Goal: Task Accomplishment & Management: Complete application form

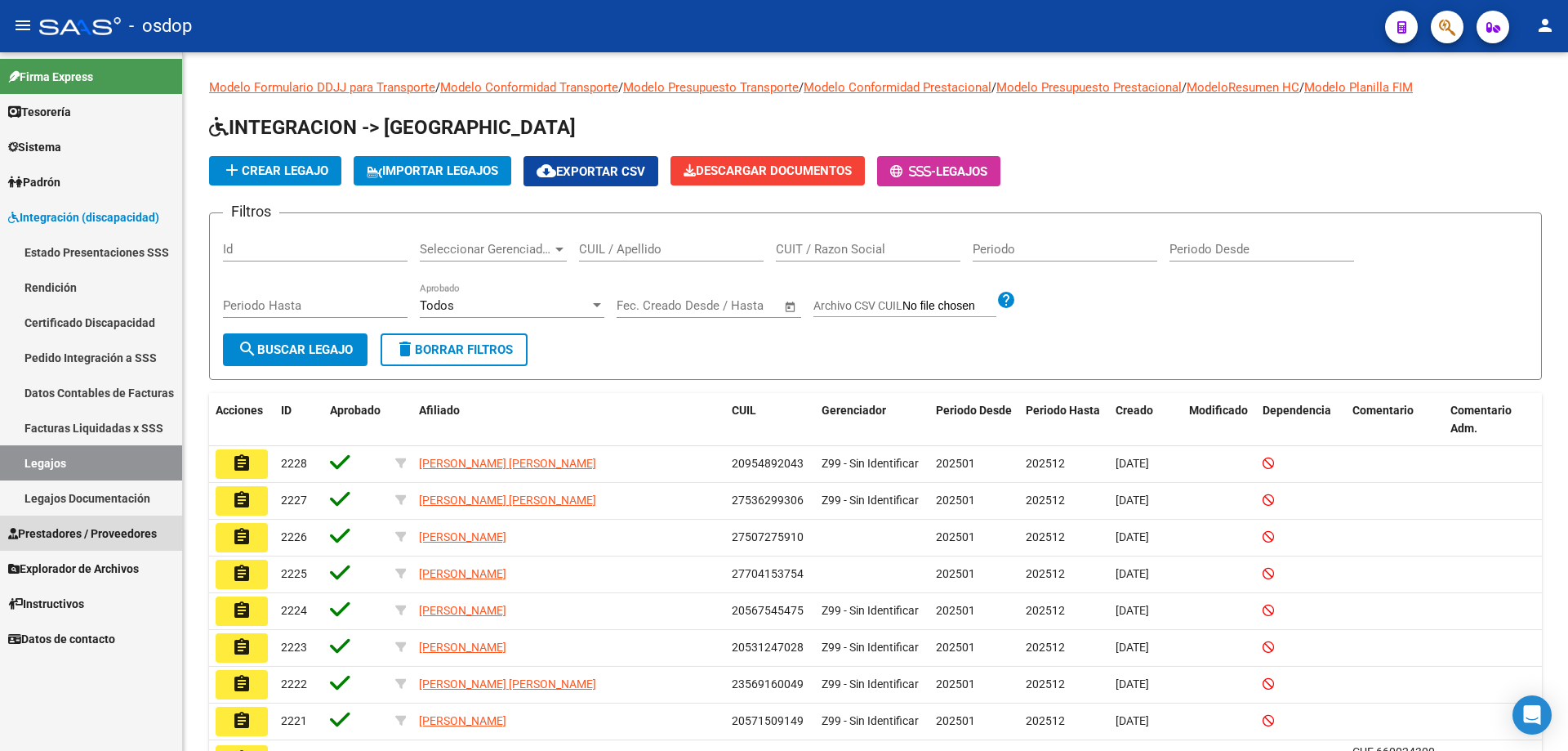
click at [56, 534] on span "Prestadores / Proveedores" at bounding box center [82, 534] width 149 height 18
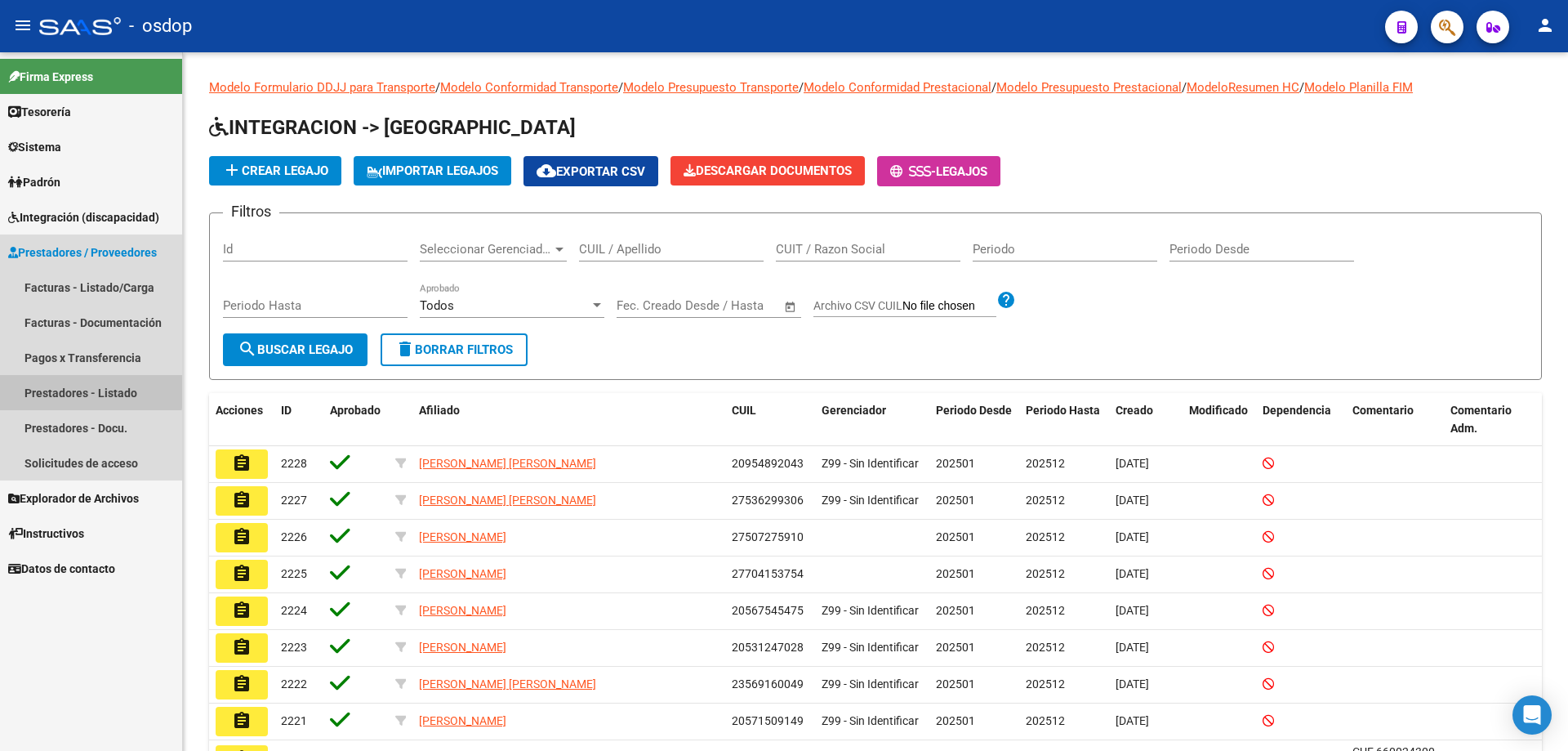
click at [78, 390] on link "Prestadores - Listado" at bounding box center [91, 393] width 182 height 35
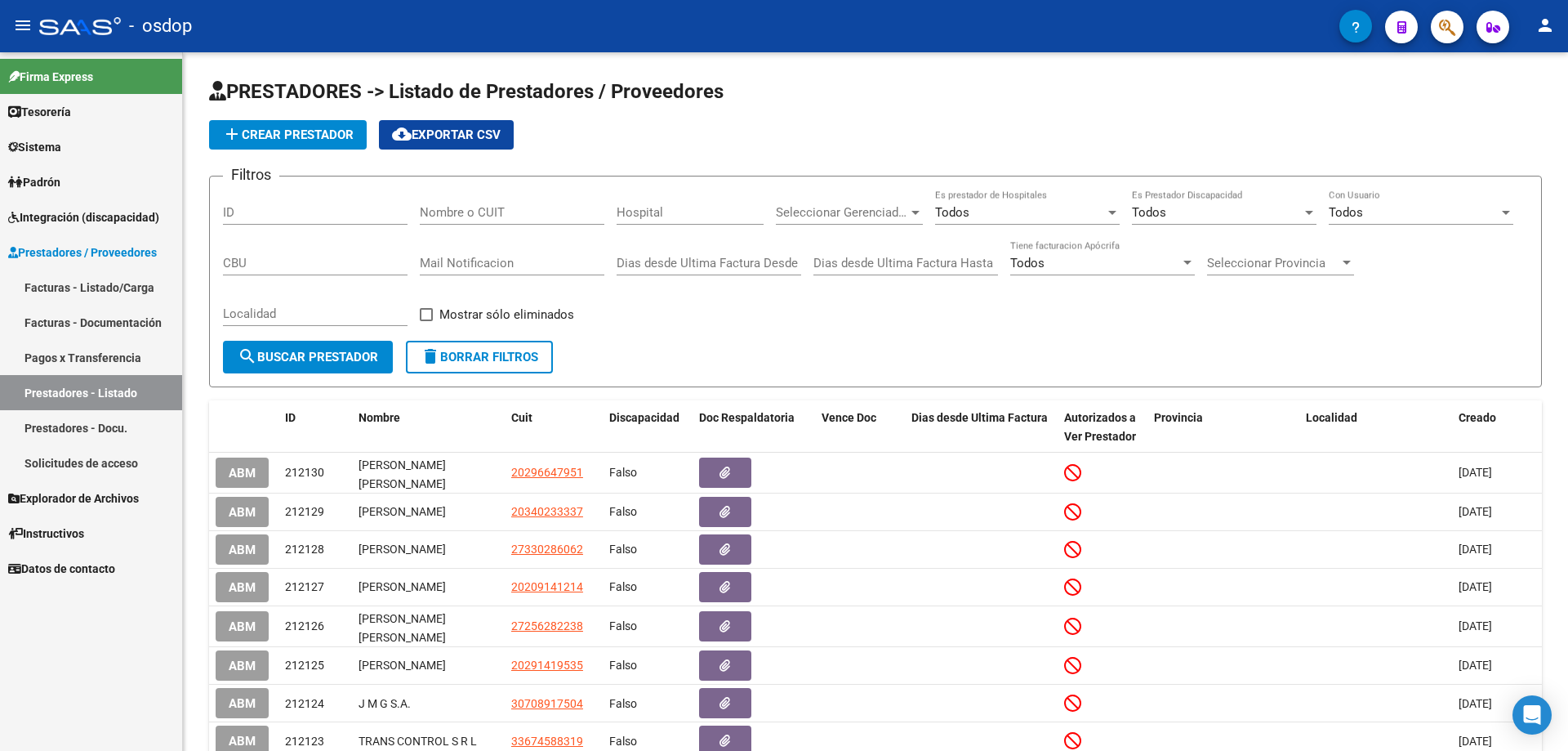
click at [63, 459] on link "Solicitudes de acceso" at bounding box center [91, 463] width 182 height 35
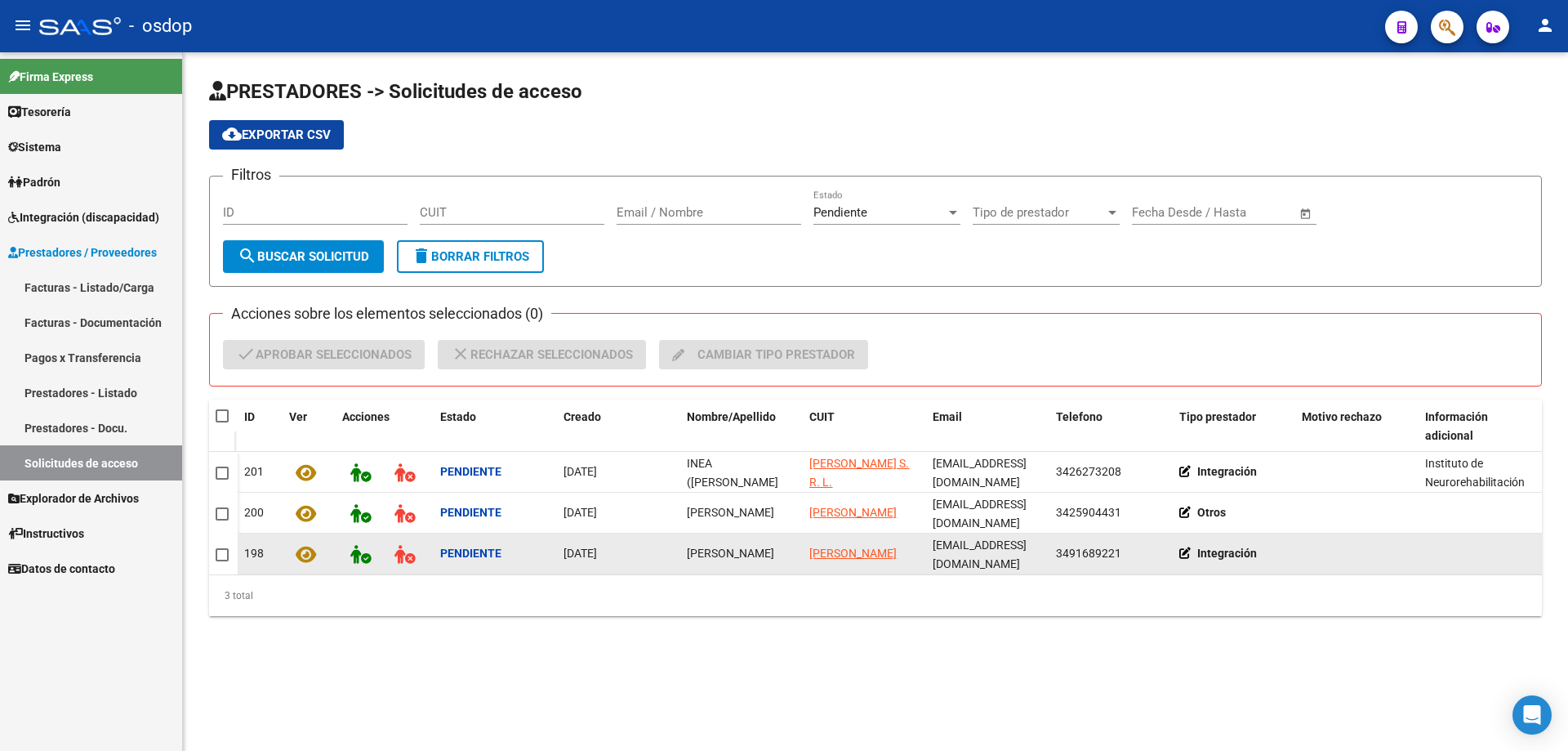
click at [309, 553] on icon at bounding box center [305, 554] width 20 height 18
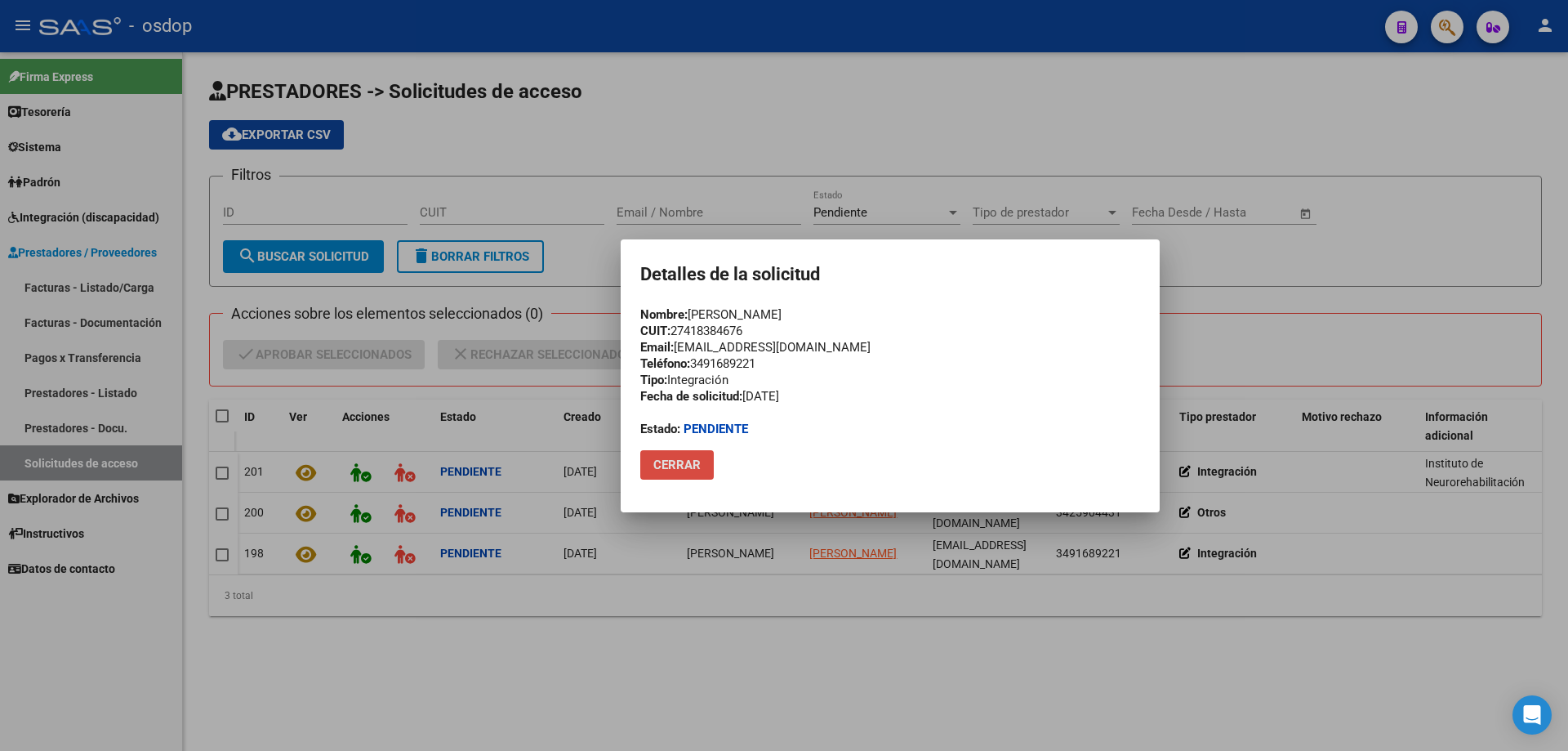
click at [684, 458] on span "Cerrar" at bounding box center [677, 464] width 47 height 15
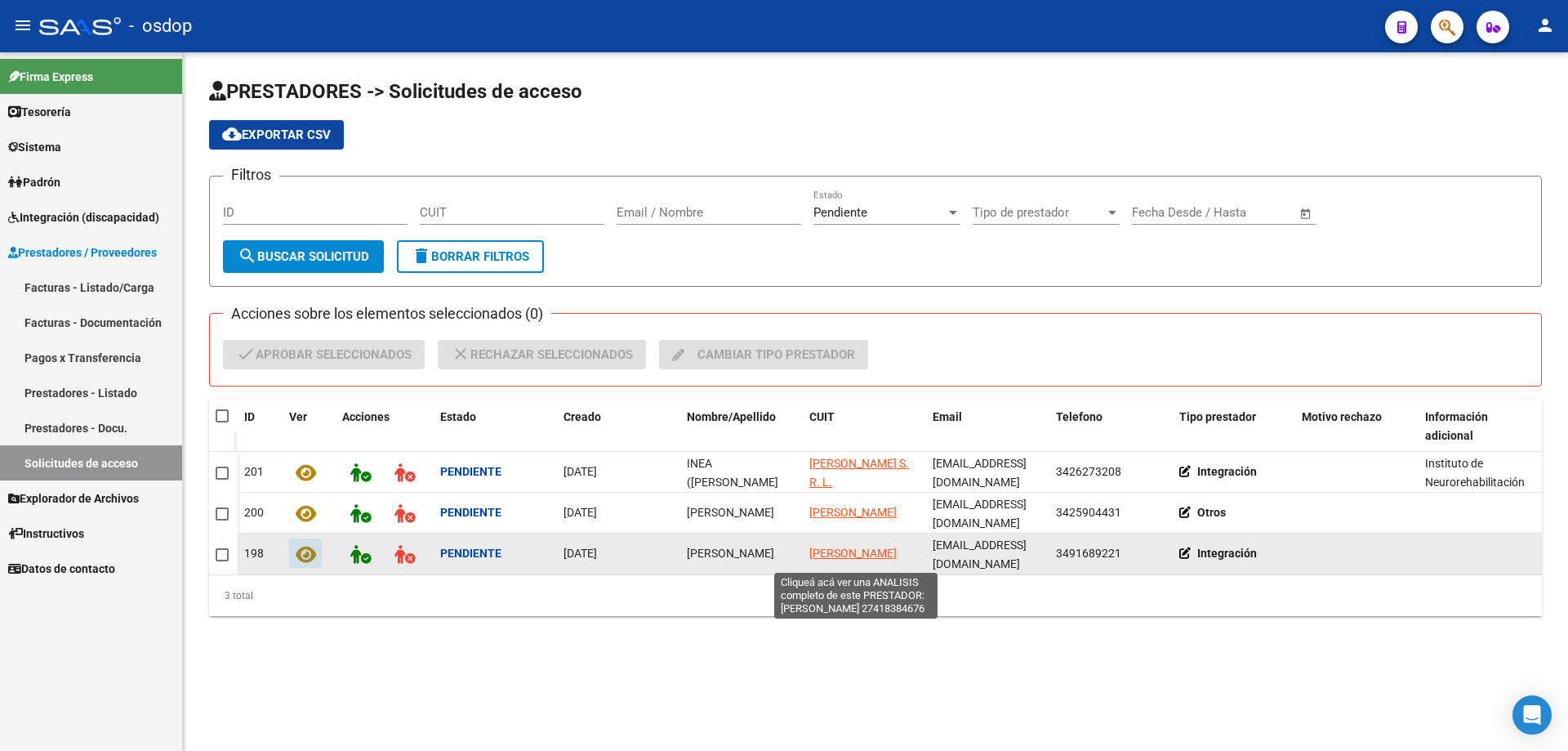
click at [822, 547] on span "[PERSON_NAME]" at bounding box center [853, 553] width 87 height 13
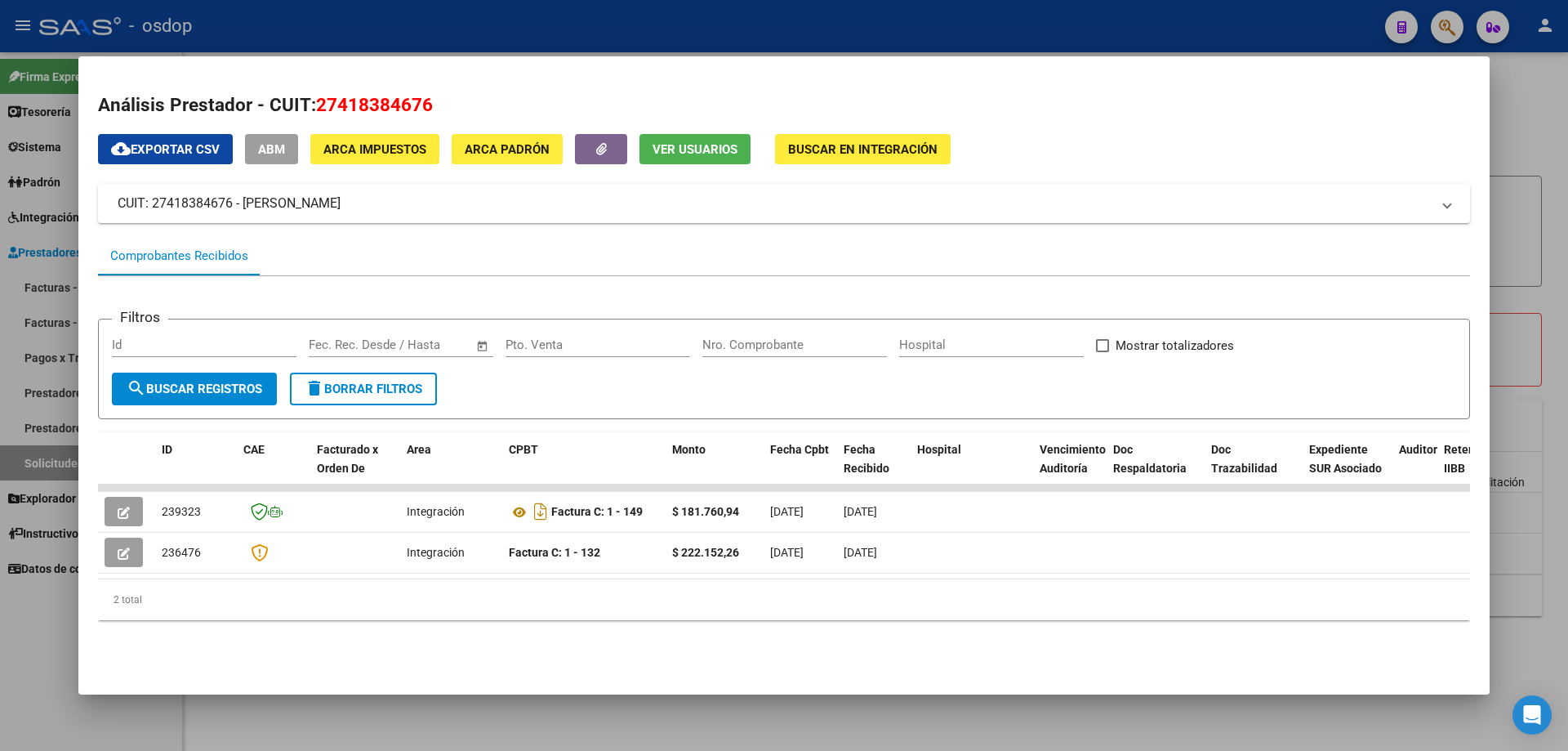
click at [702, 145] on span "Ver Usuarios" at bounding box center [695, 149] width 85 height 15
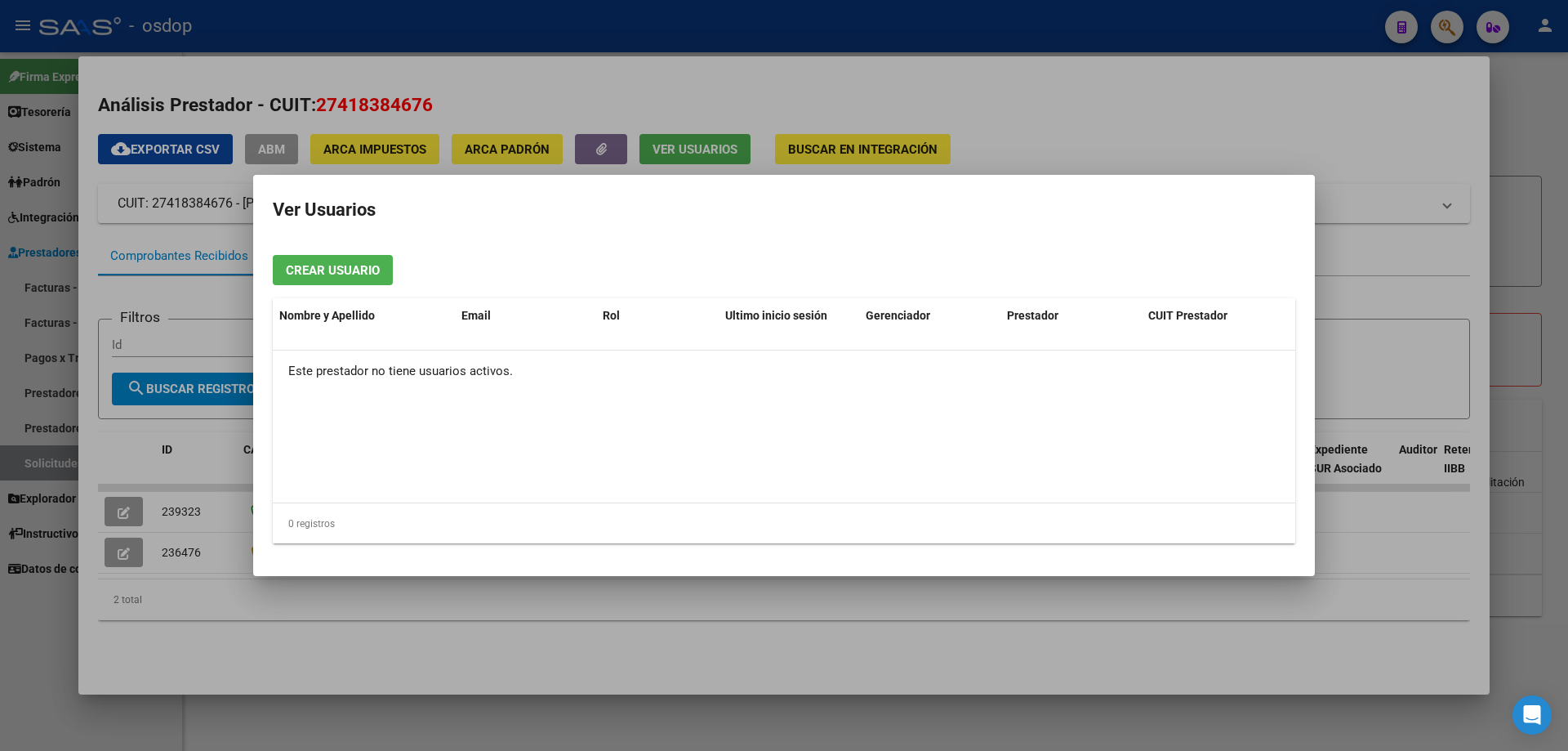
drag, startPoint x: 519, startPoint y: 377, endPoint x: 287, endPoint y: 375, distance: 232.0
click at [287, 375] on div "Este prestador no tiene usuarios activos." at bounding box center [784, 371] width 1023 height 40
copy div "Este prestador no tiene usuarios activos."
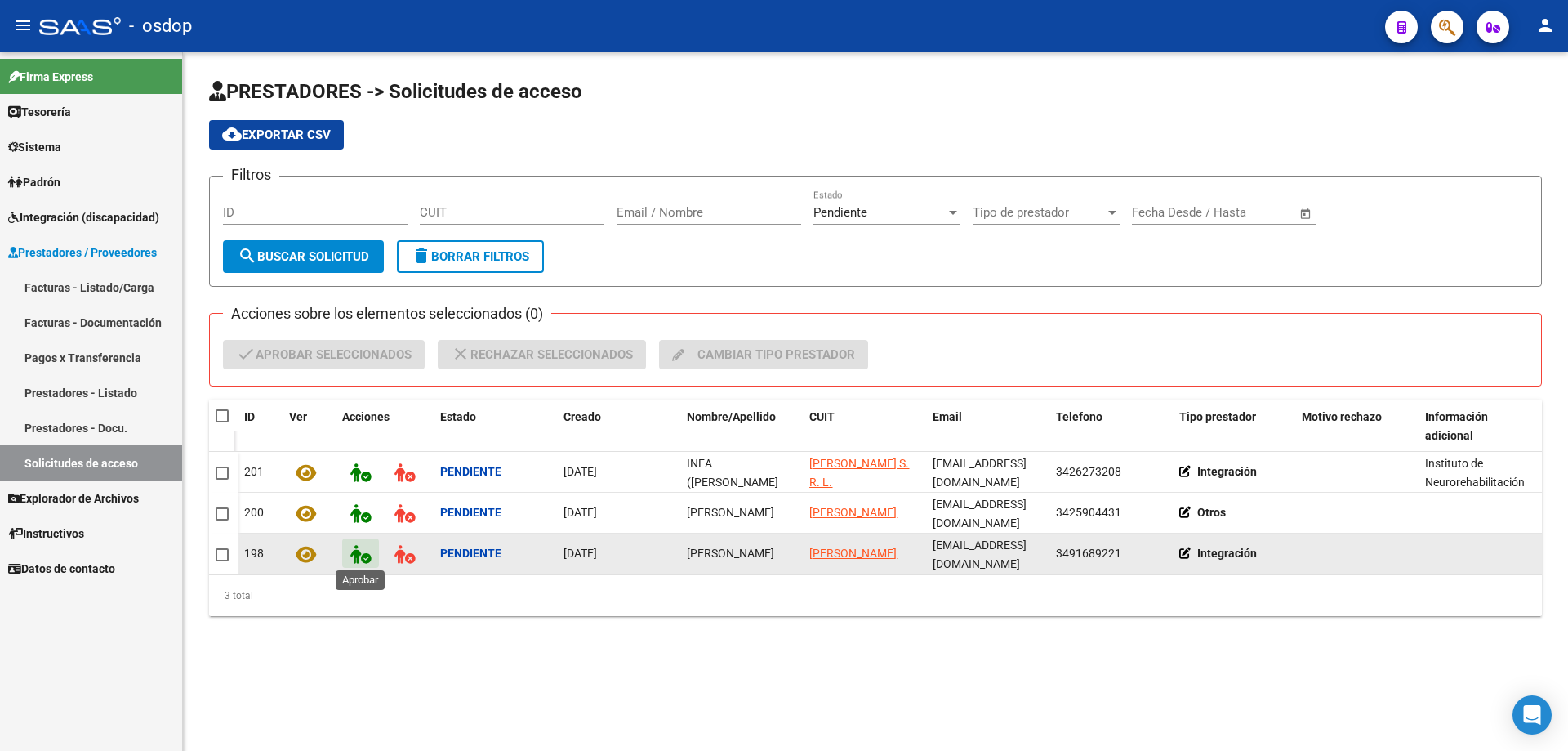
click at [356, 555] on icon at bounding box center [360, 554] width 20 height 18
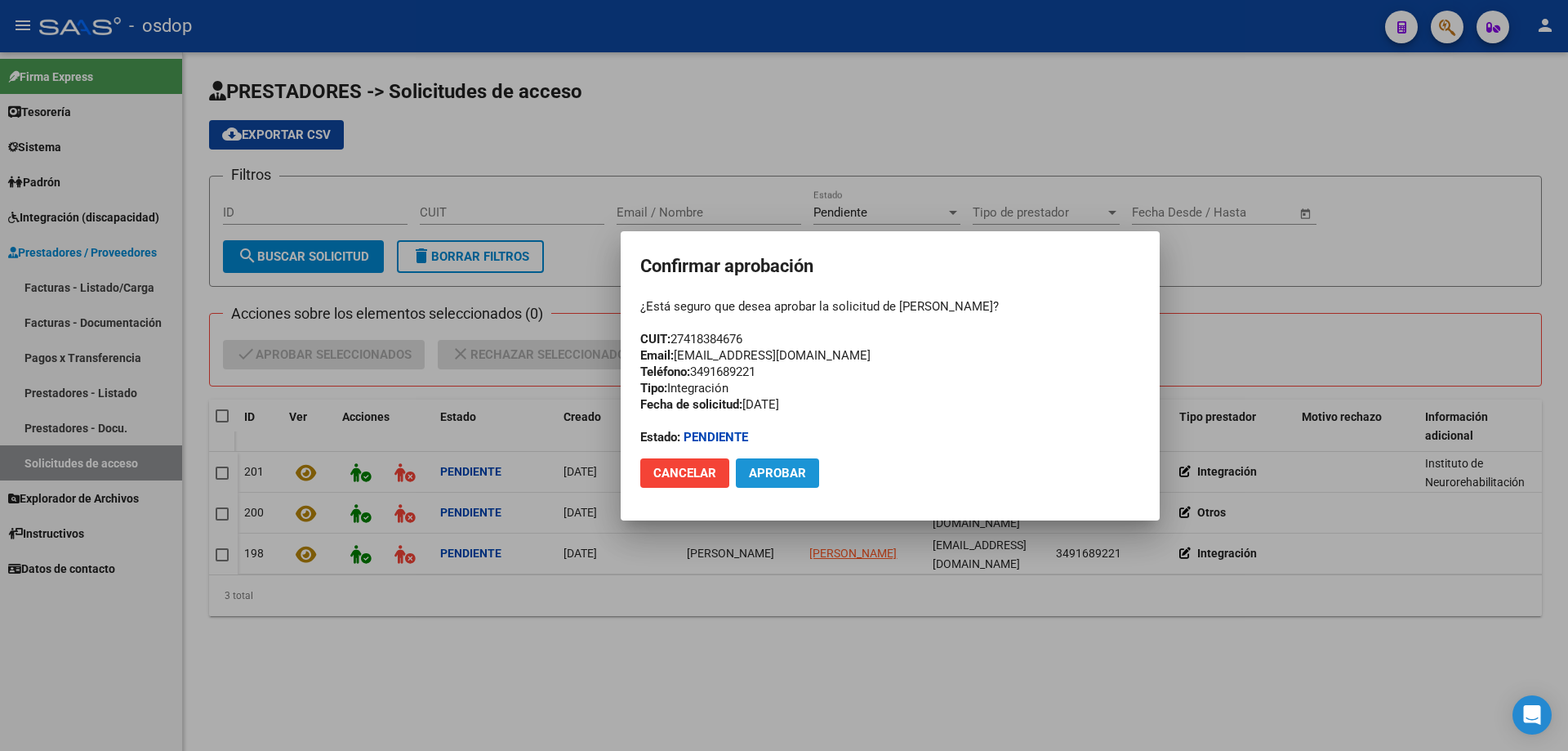
click at [779, 474] on span "Aprobar" at bounding box center [777, 473] width 57 height 15
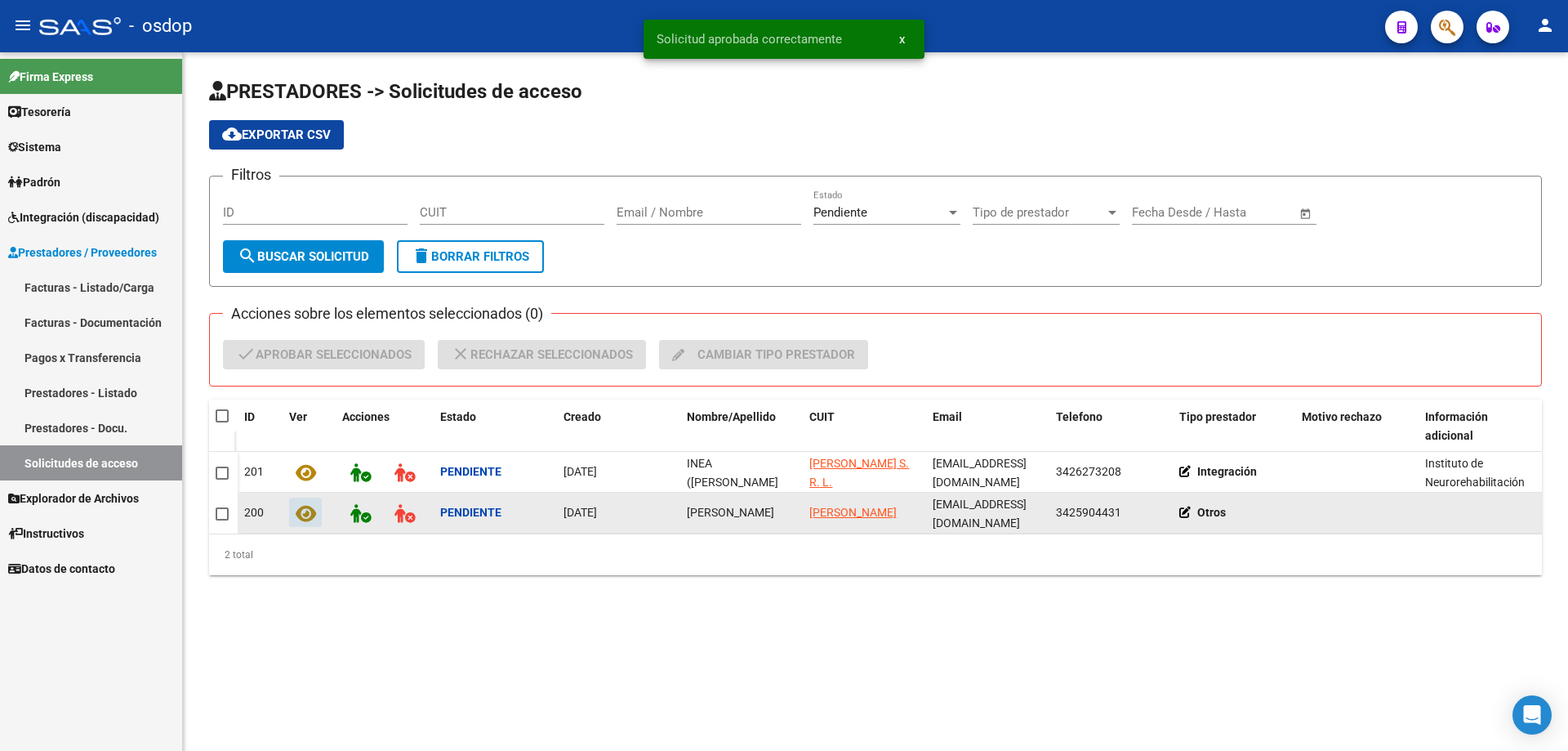
click at [309, 510] on icon at bounding box center [305, 513] width 20 height 18
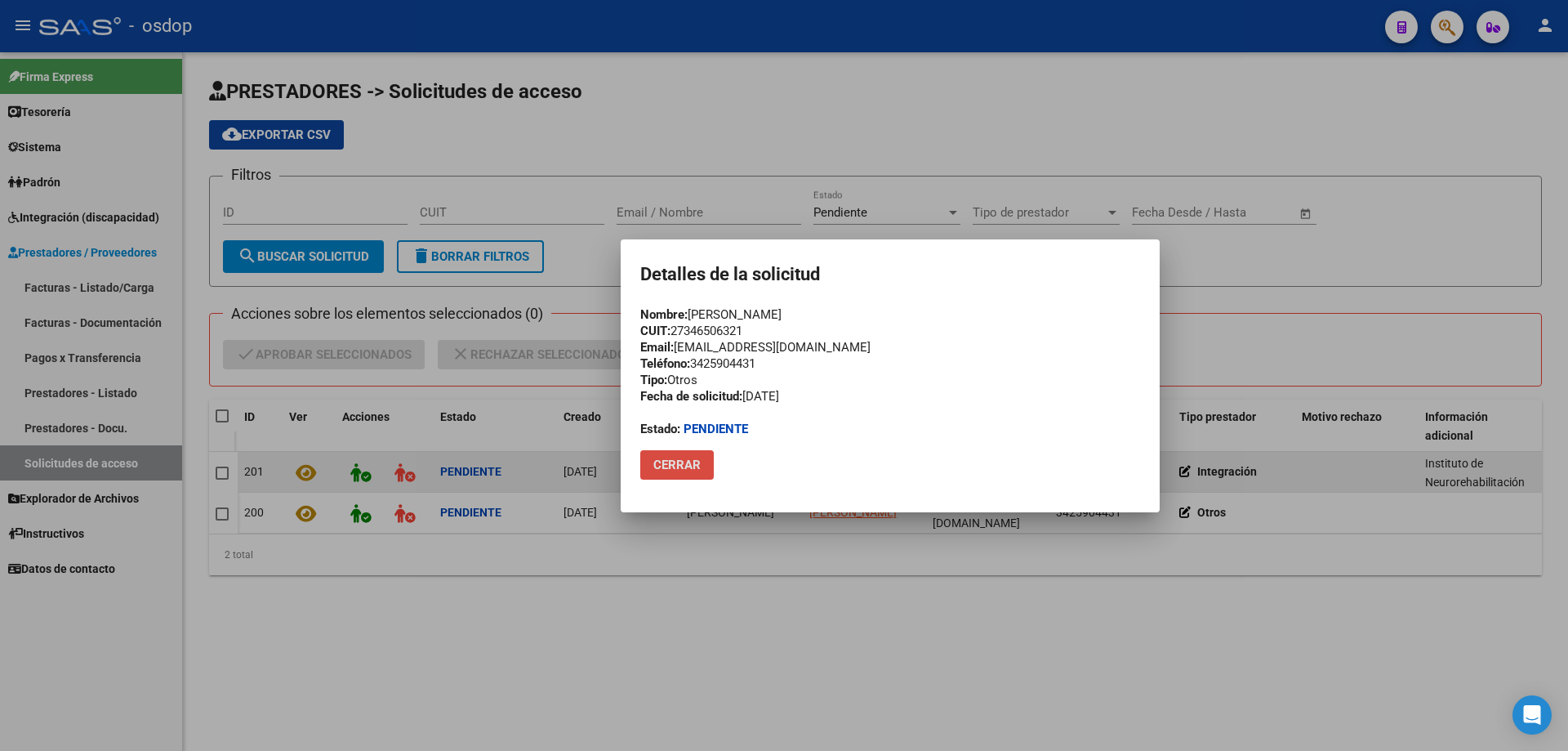
drag, startPoint x: 687, startPoint y: 469, endPoint x: 774, endPoint y: 469, distance: 87.0
click at [689, 469] on span "Cerrar" at bounding box center [677, 464] width 47 height 15
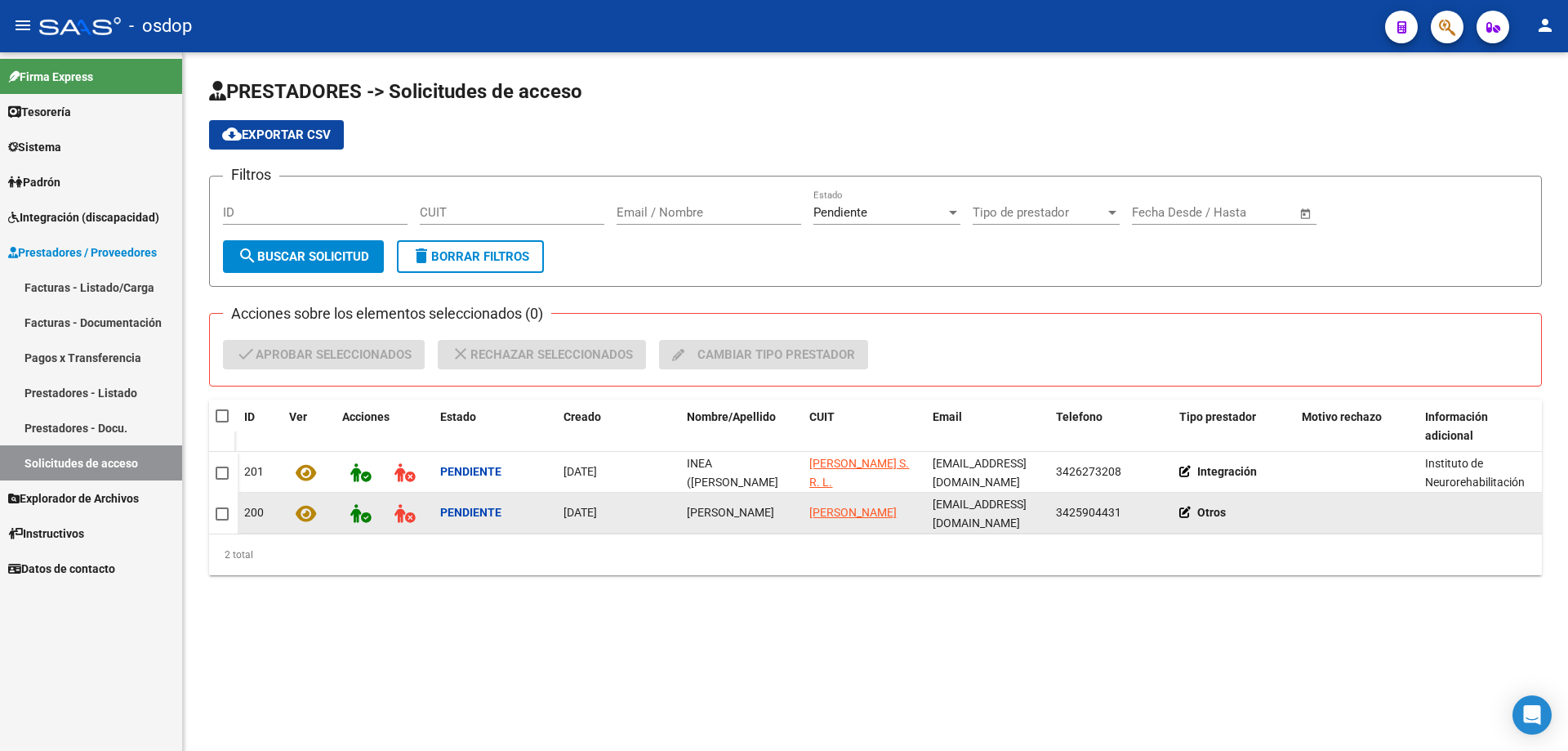
click at [1182, 510] on icon at bounding box center [1188, 512] width 18 height 11
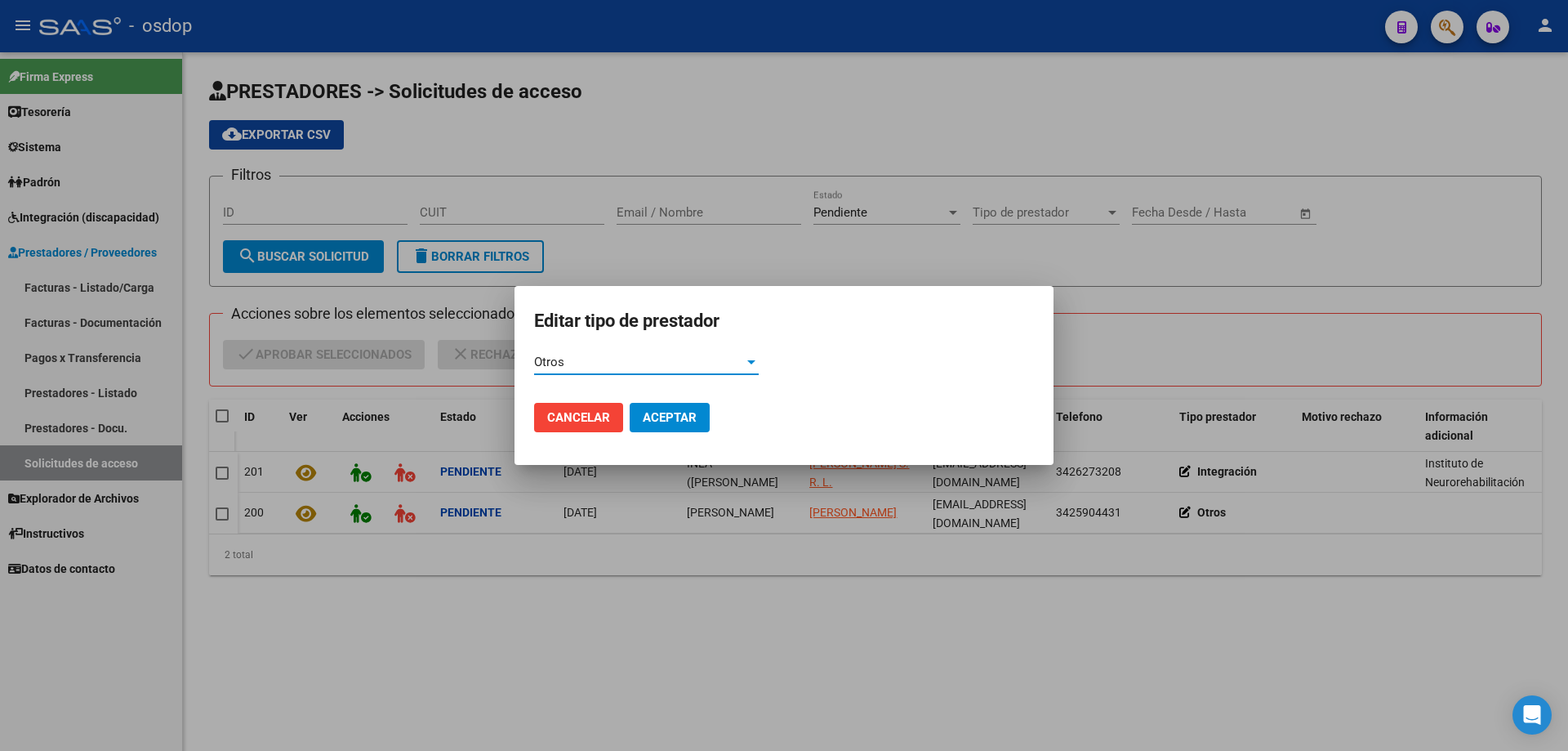
click at [751, 361] on div at bounding box center [751, 362] width 8 height 4
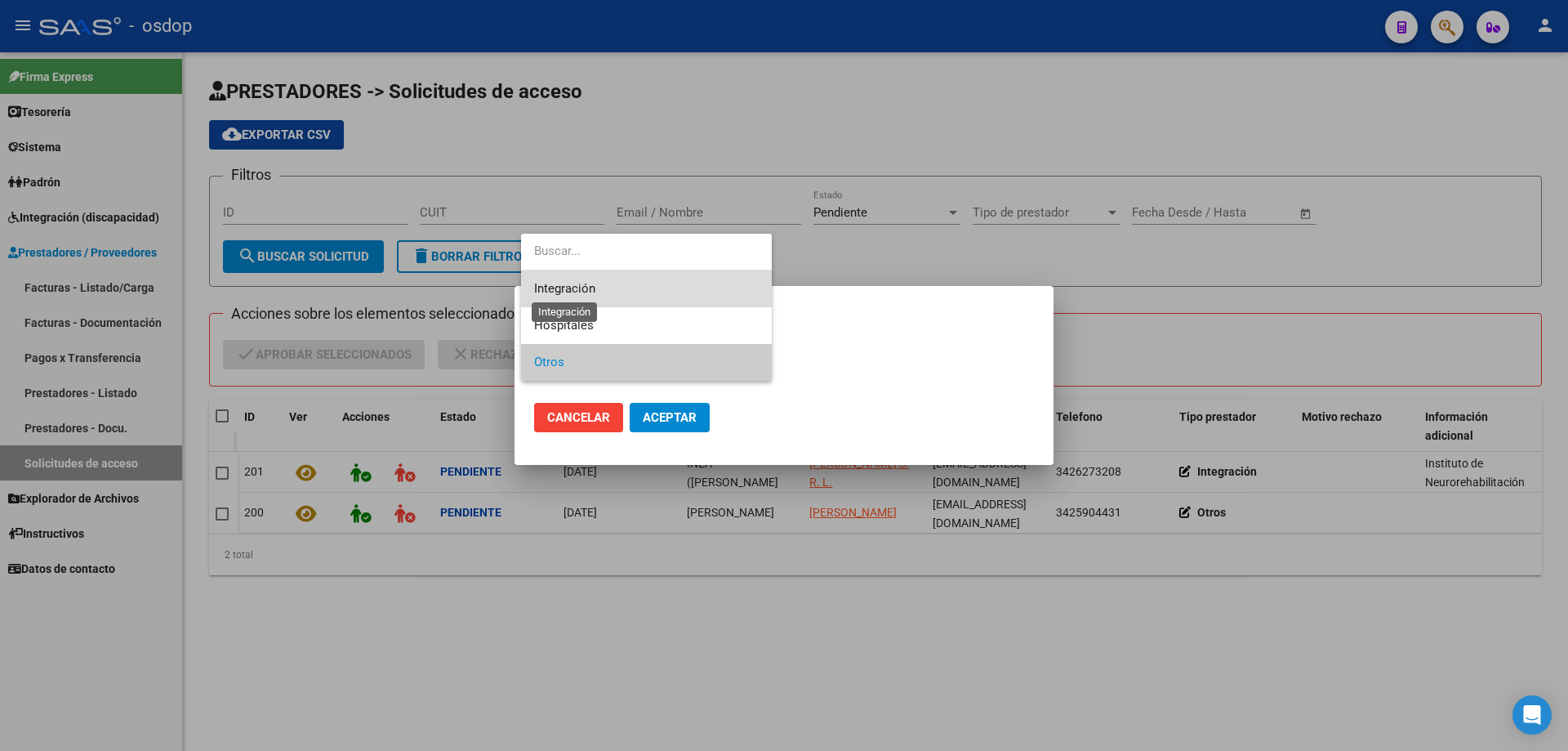
click at [553, 283] on span "Integración" at bounding box center [565, 288] width 62 height 15
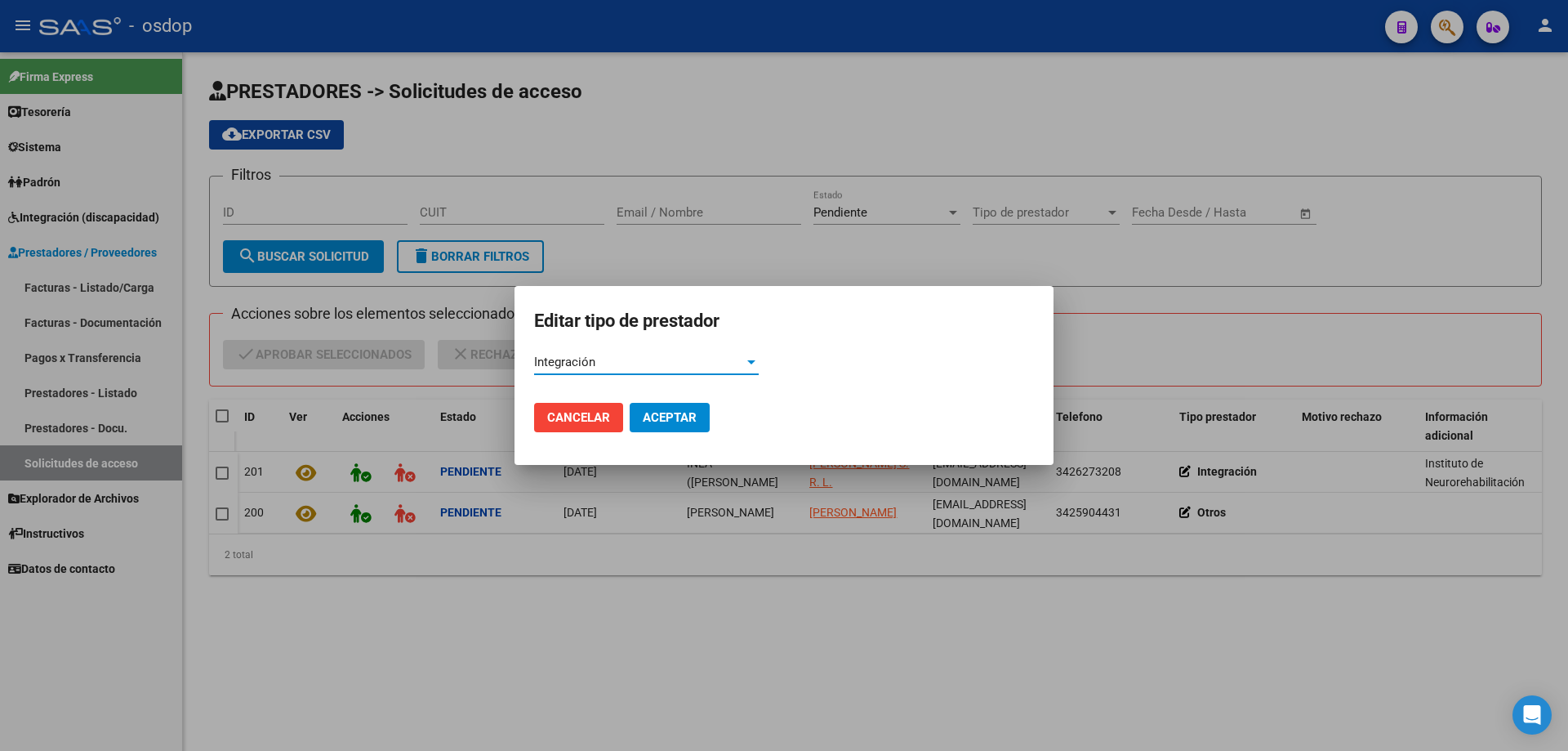
click at [671, 421] on span "Aceptar" at bounding box center [669, 418] width 54 height 15
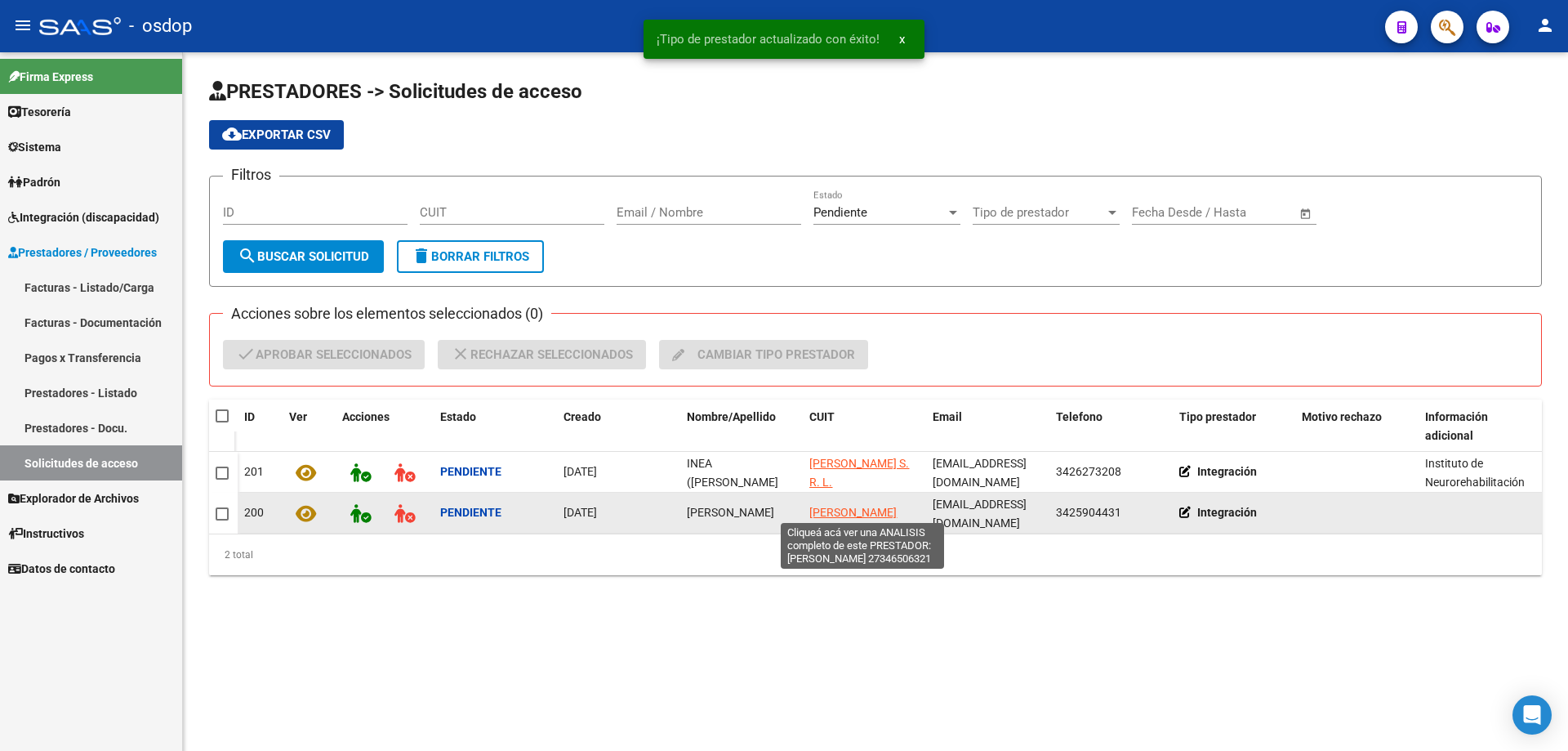
click at [840, 510] on span "[PERSON_NAME]" at bounding box center [853, 512] width 87 height 13
type textarea "27346506321"
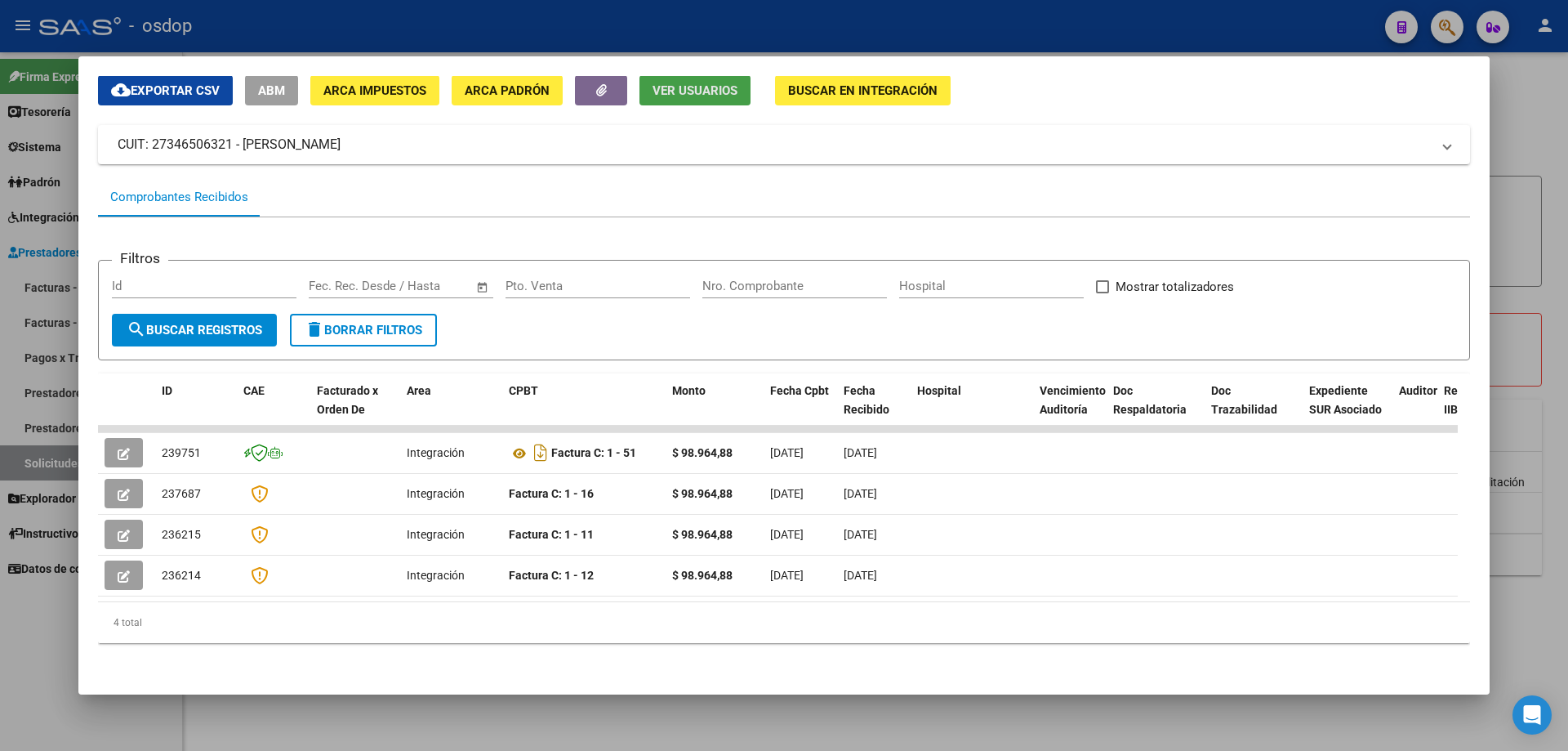
click at [681, 87] on span "Ver Usuarios" at bounding box center [695, 91] width 85 height 15
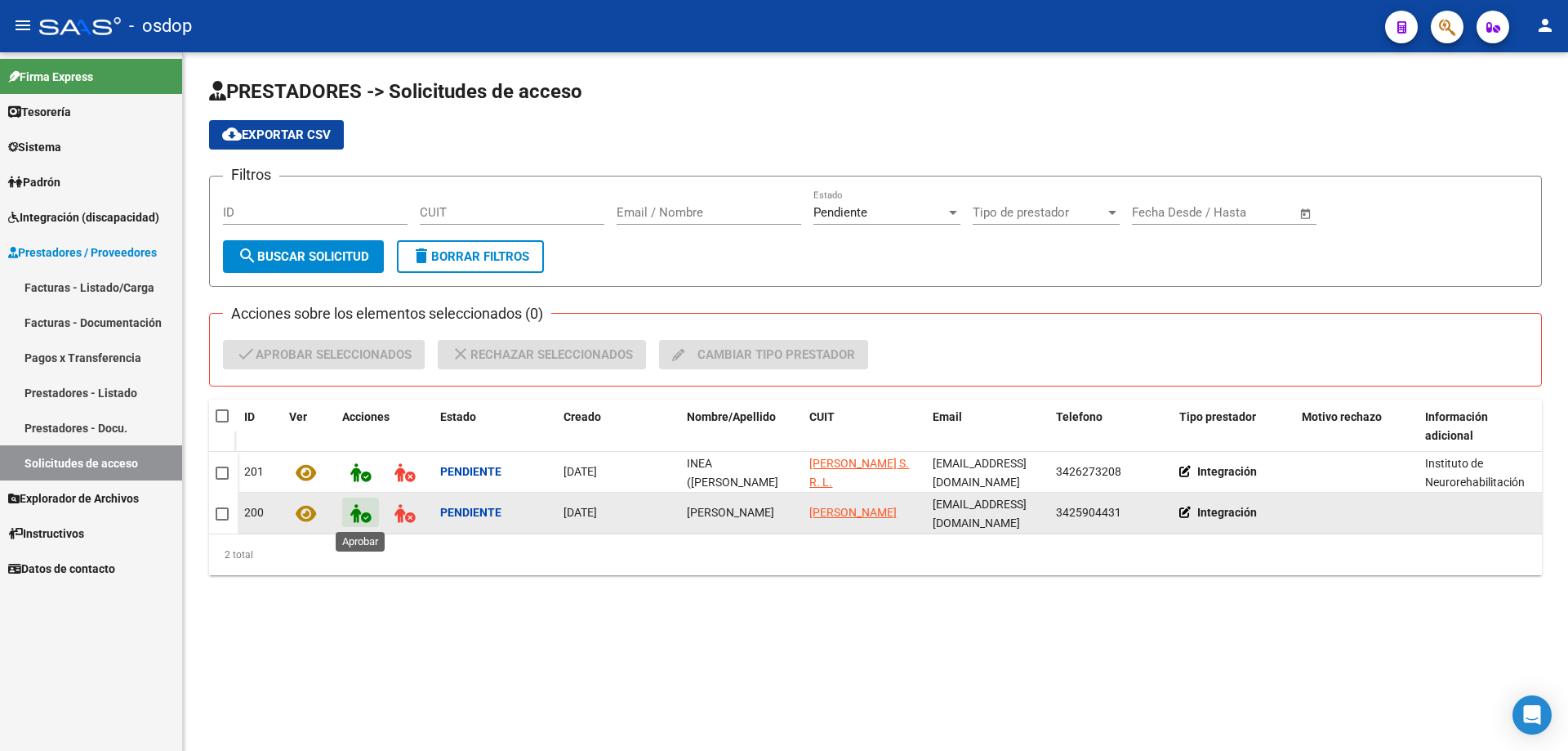
click at [357, 511] on icon at bounding box center [360, 513] width 20 height 18
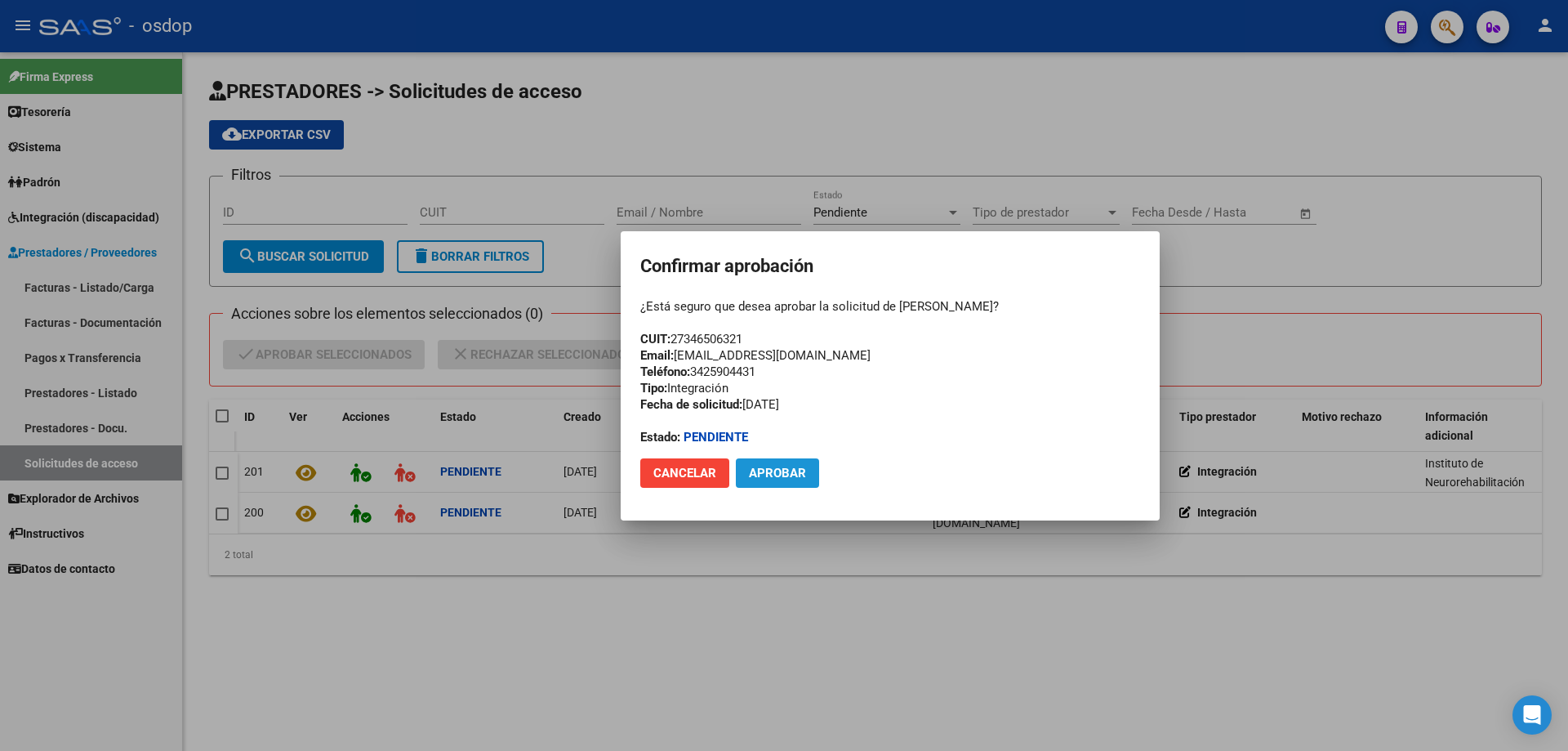
click at [780, 473] on span "Aprobar" at bounding box center [777, 473] width 57 height 15
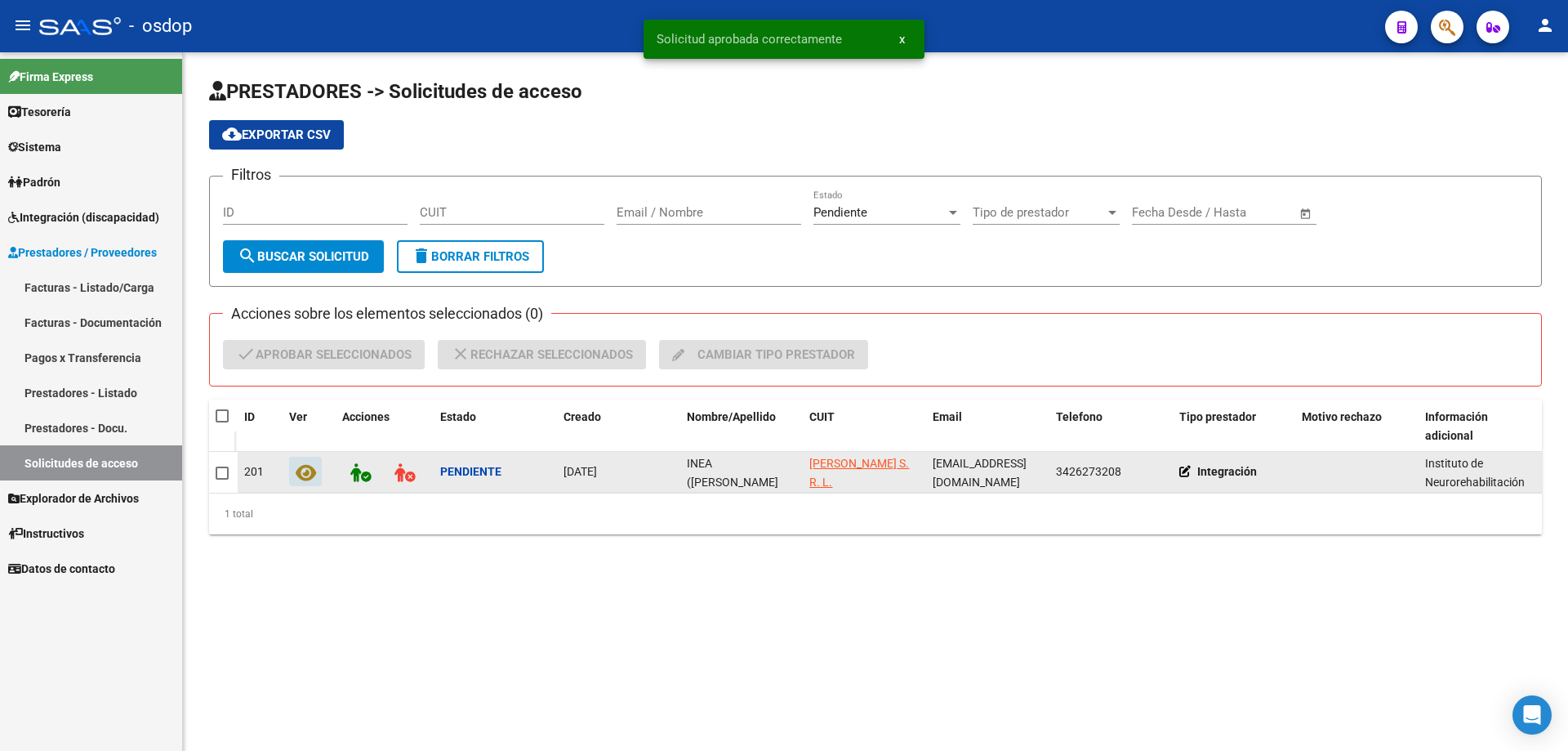
click at [312, 472] on icon at bounding box center [305, 472] width 20 height 18
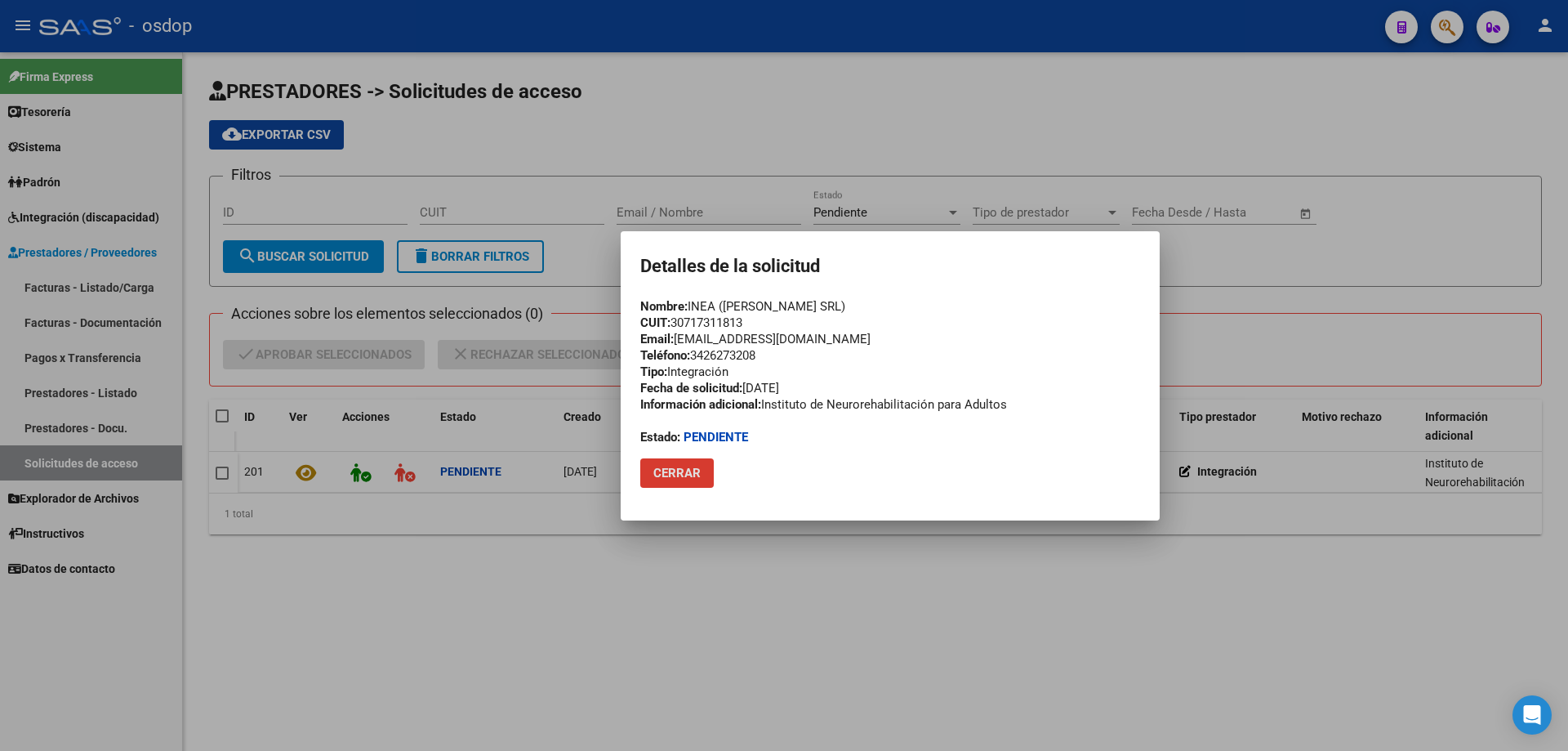
click at [672, 474] on span "Cerrar" at bounding box center [677, 473] width 47 height 15
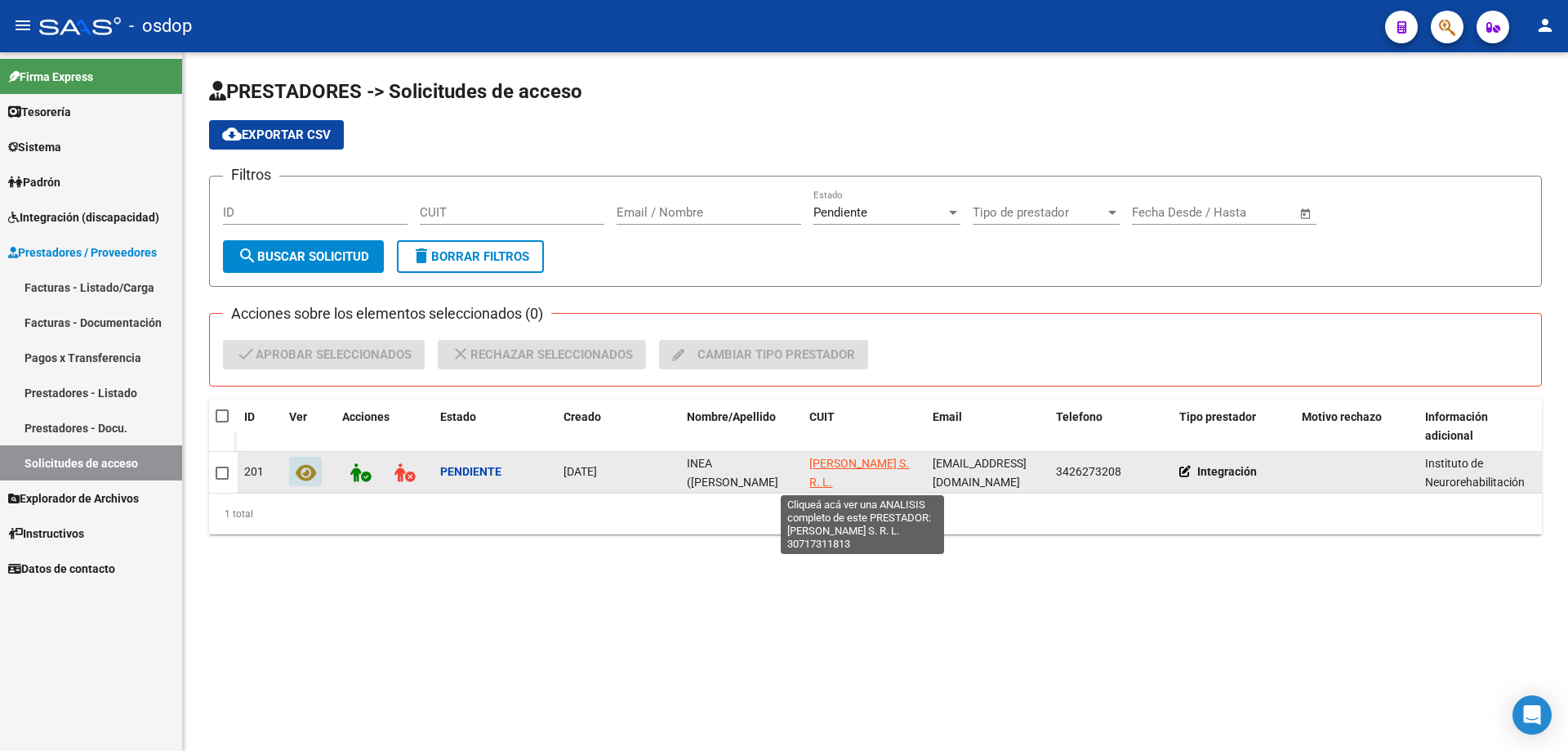
click at [836, 460] on span "[PERSON_NAME] S. R. L." at bounding box center [859, 473] width 99 height 32
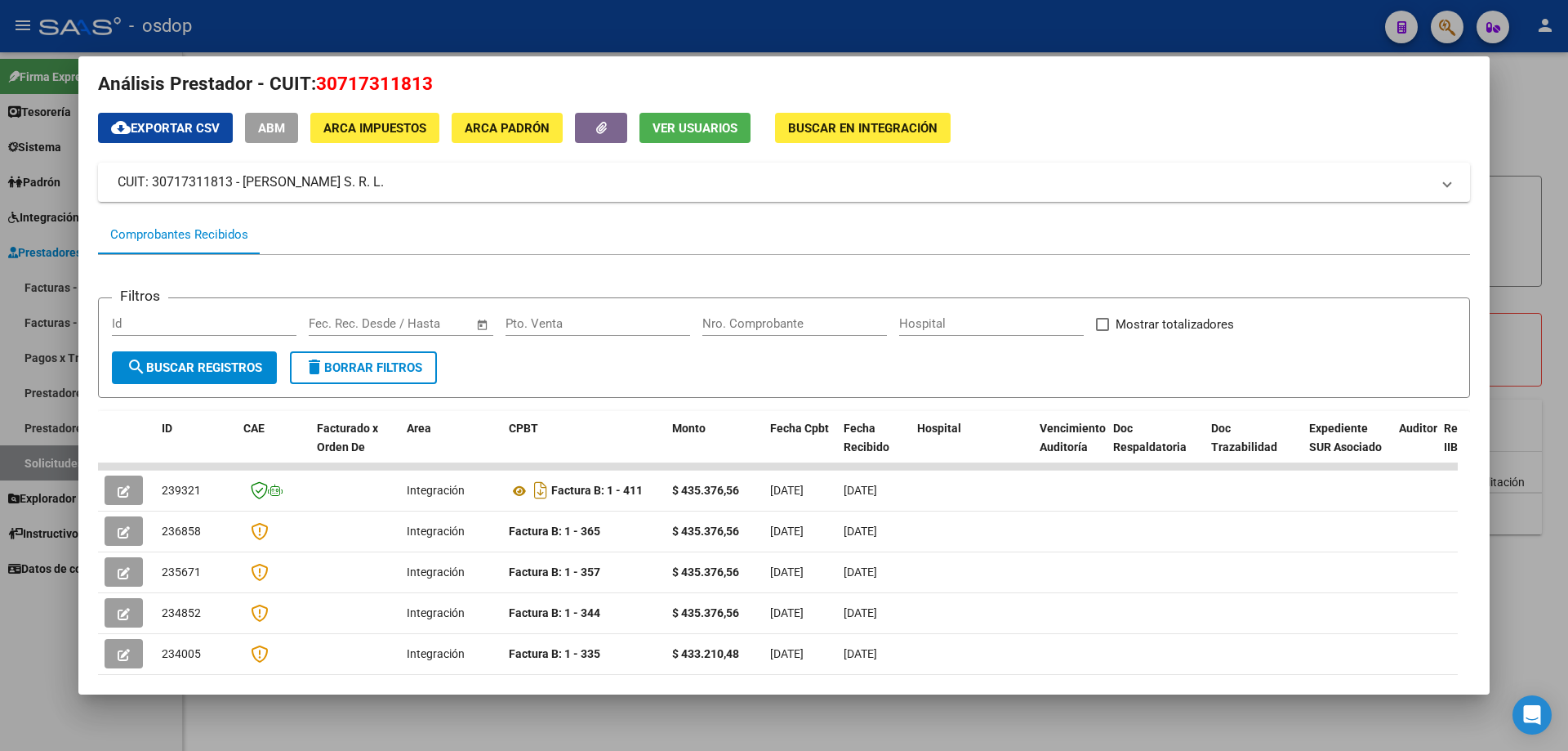
scroll to position [0, 0]
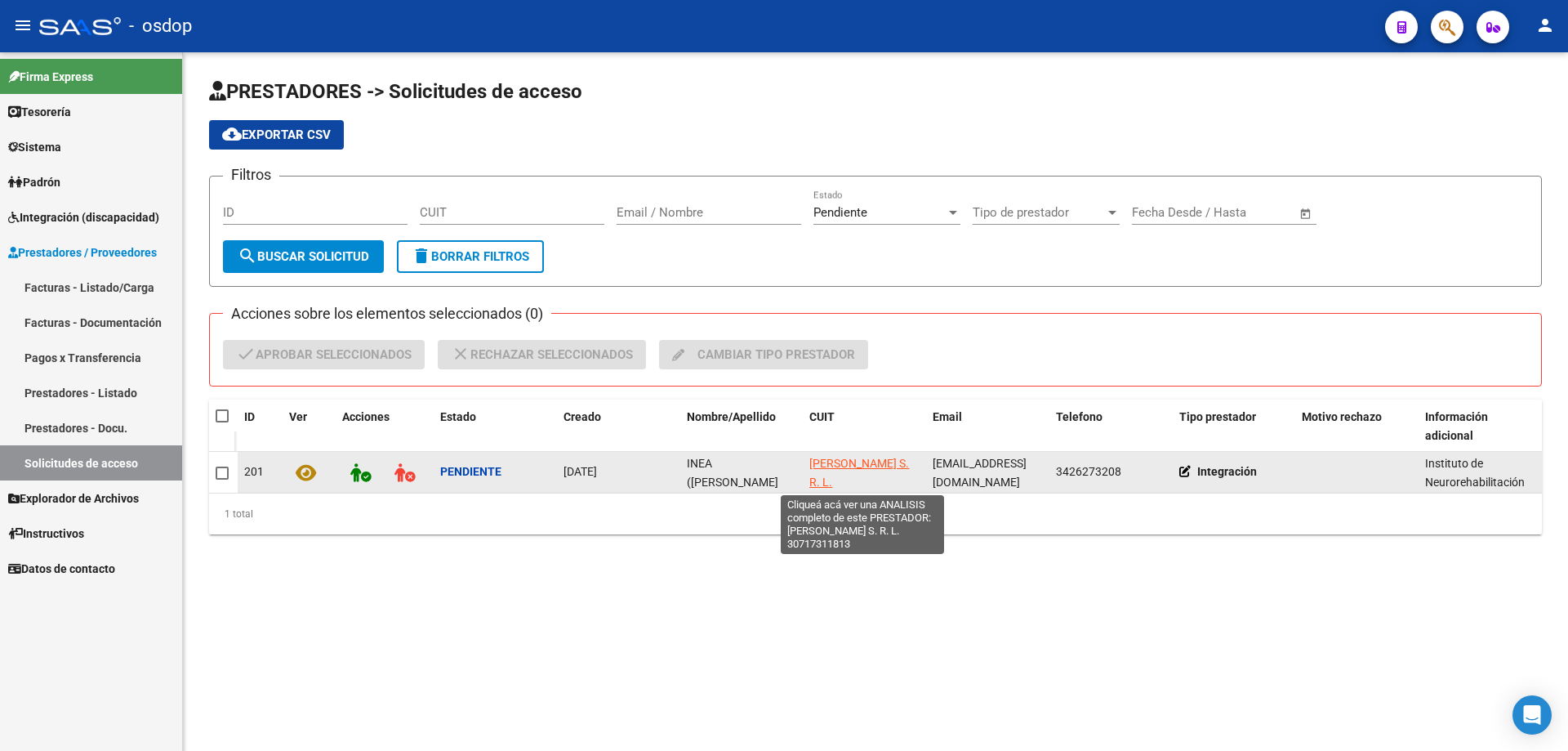
click at [834, 460] on span "[PERSON_NAME] S. R. L." at bounding box center [859, 473] width 99 height 32
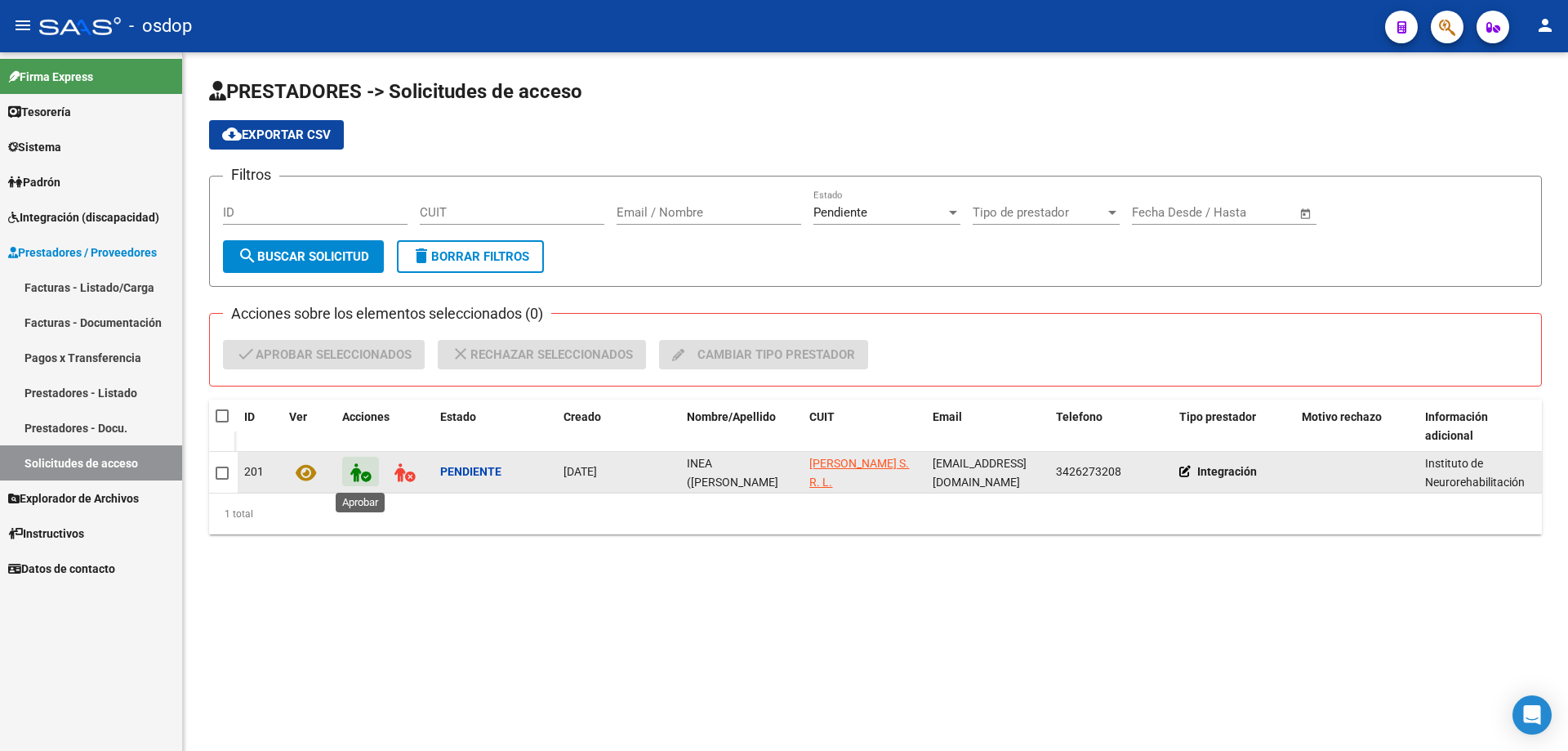
click at [359, 478] on icon at bounding box center [360, 472] width 20 height 18
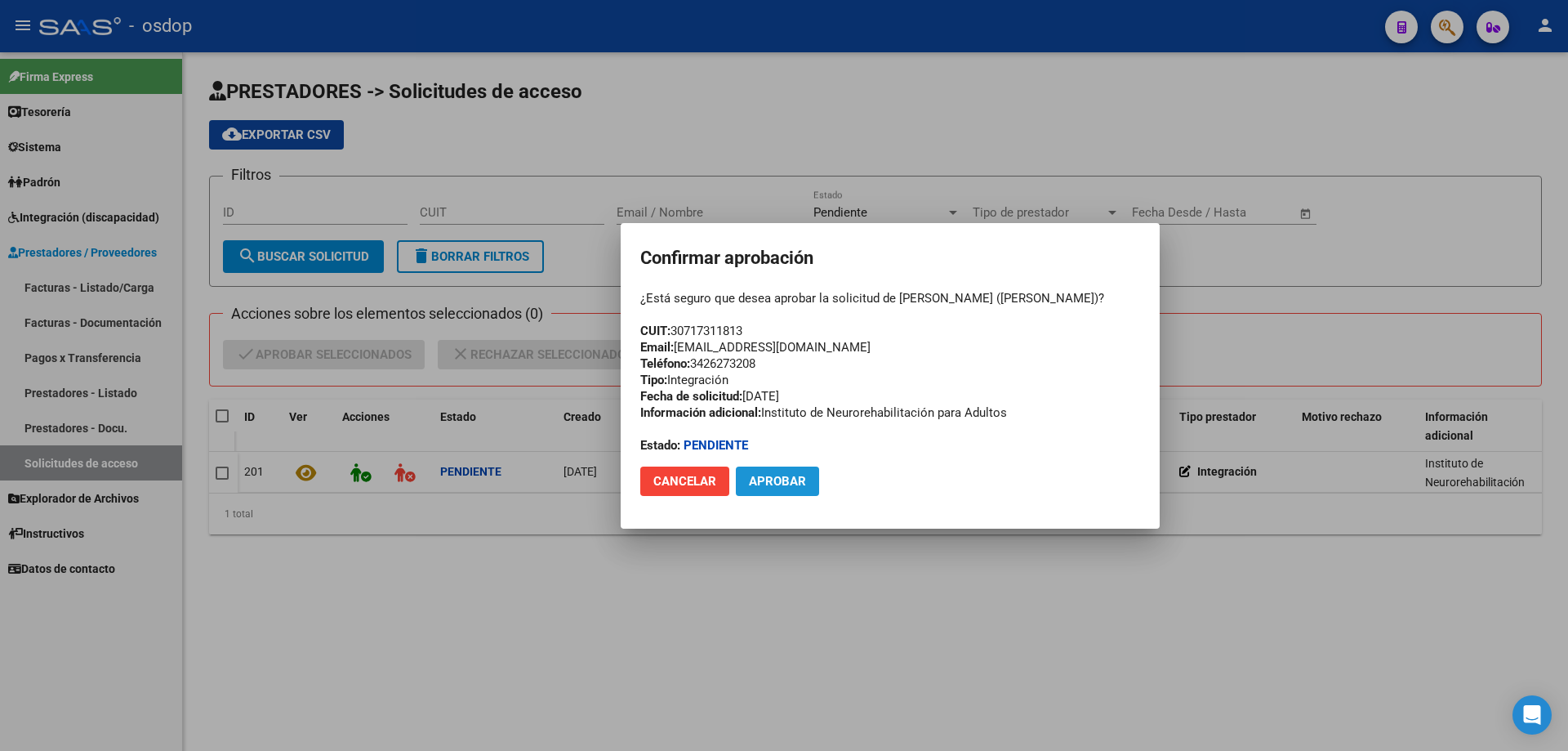
click at [773, 486] on span "Aprobar" at bounding box center [777, 481] width 57 height 15
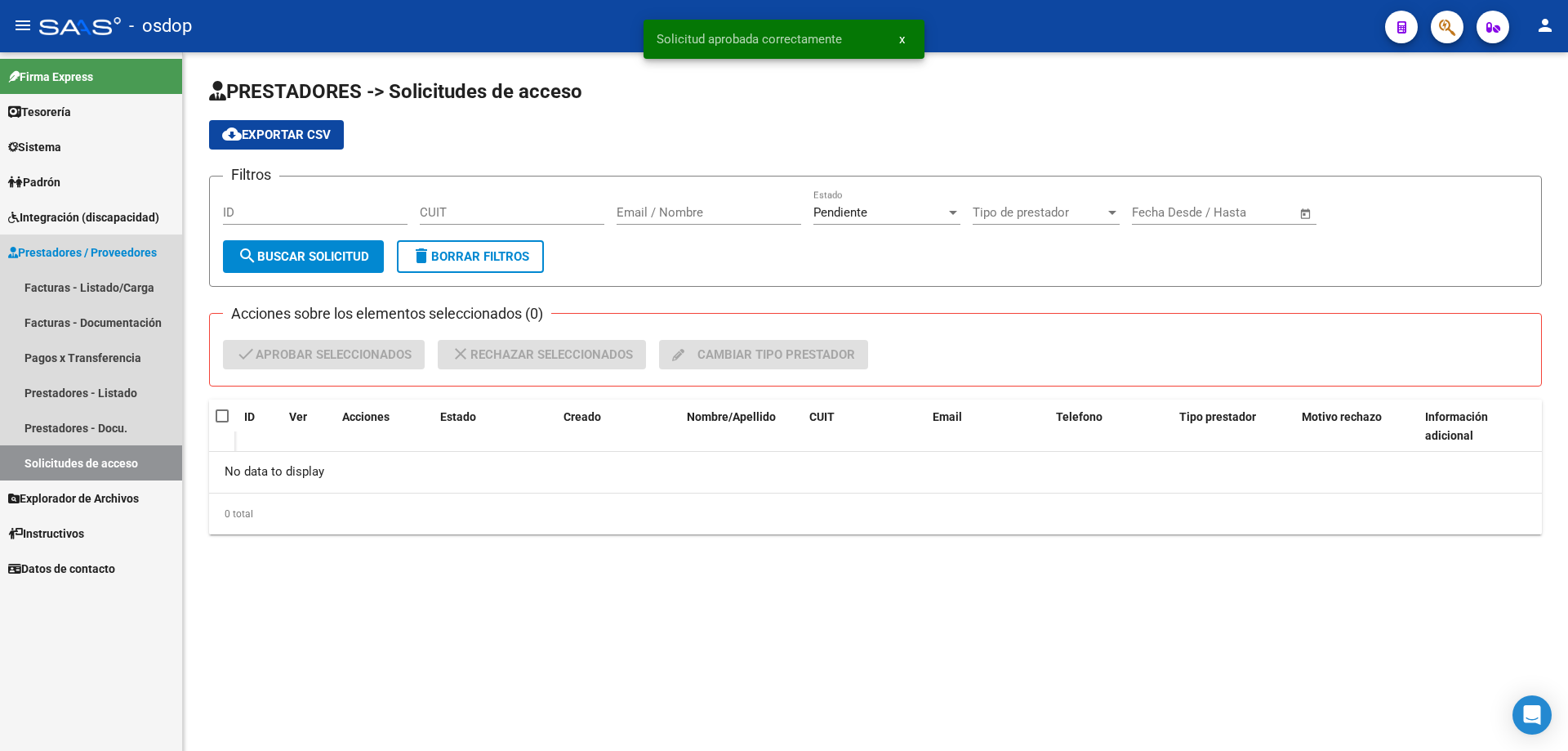
click at [60, 246] on span "Prestadores / Proveedores" at bounding box center [82, 252] width 149 height 18
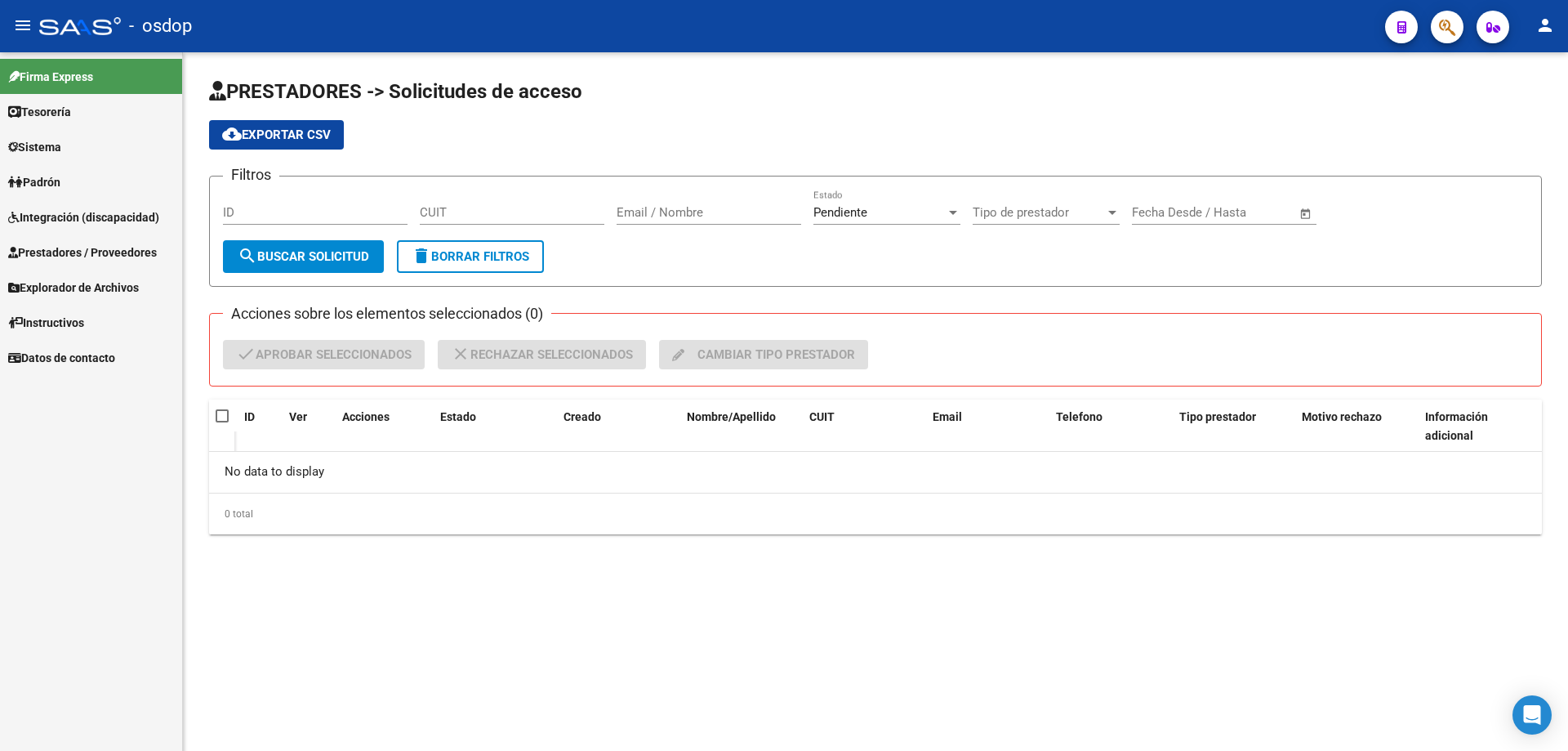
click at [55, 248] on span "Prestadores / Proveedores" at bounding box center [82, 252] width 149 height 18
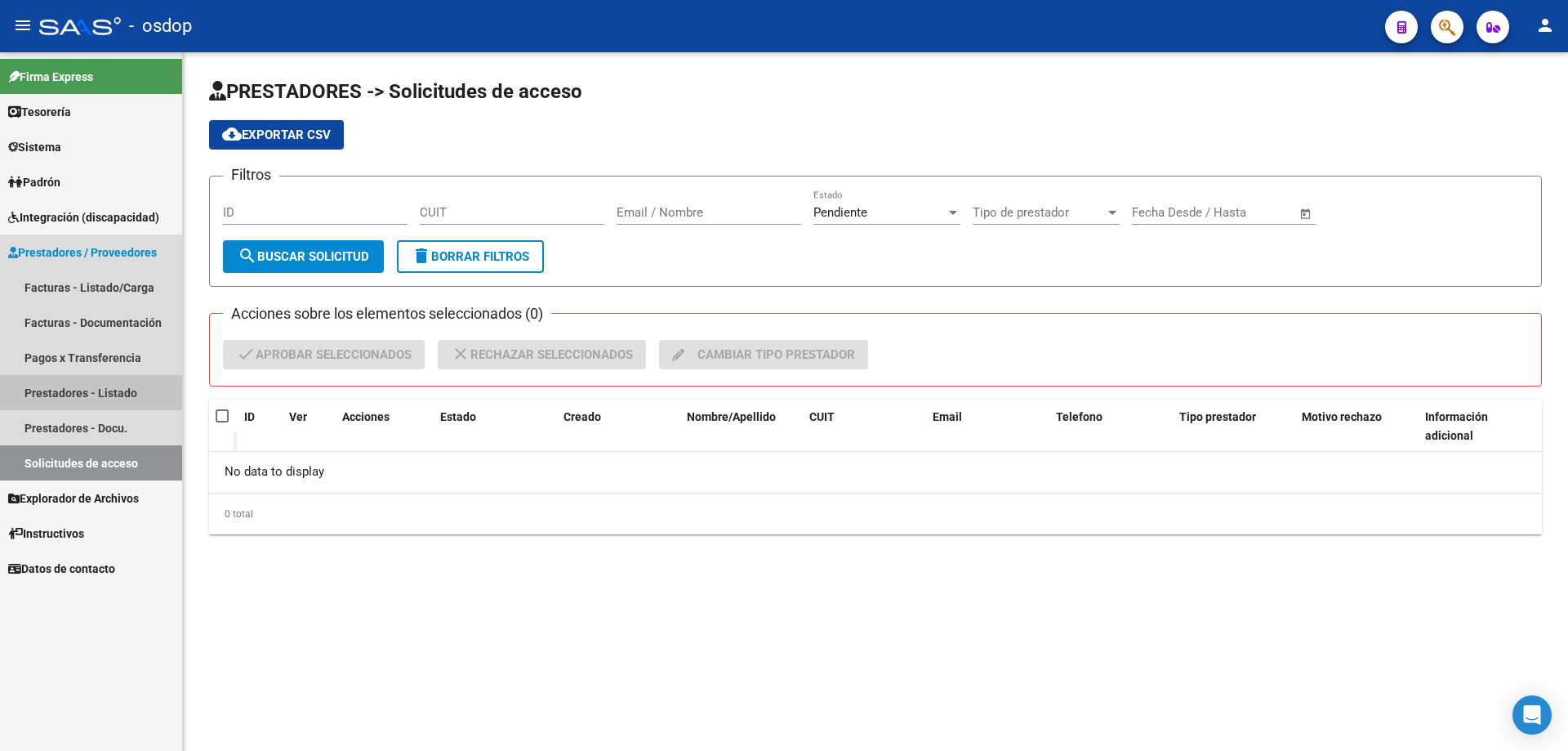
click at [84, 391] on link "Prestadores - Listado" at bounding box center [91, 393] width 182 height 35
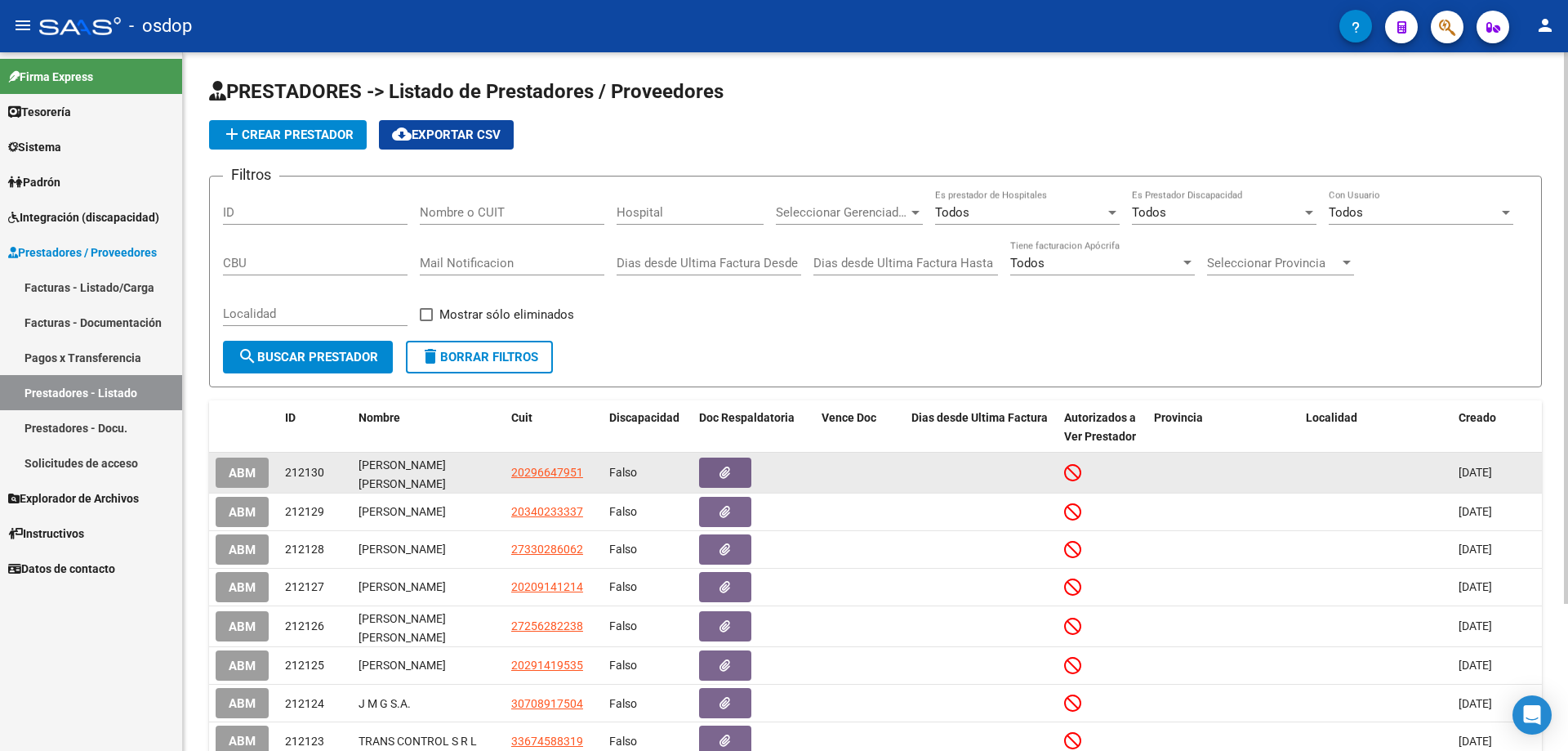
scroll to position [186, 0]
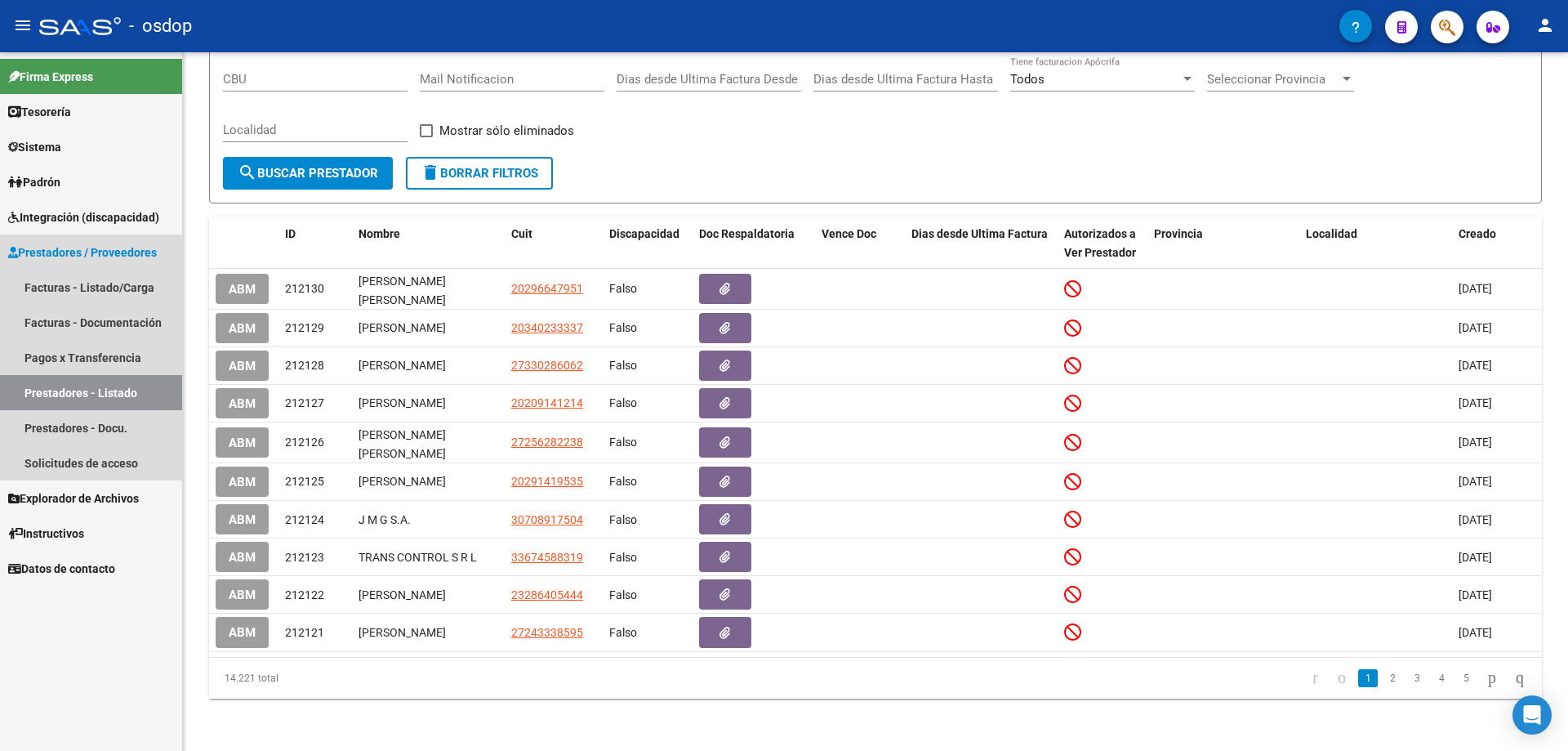
click at [50, 389] on link "Prestadores - Listado" at bounding box center [91, 393] width 182 height 35
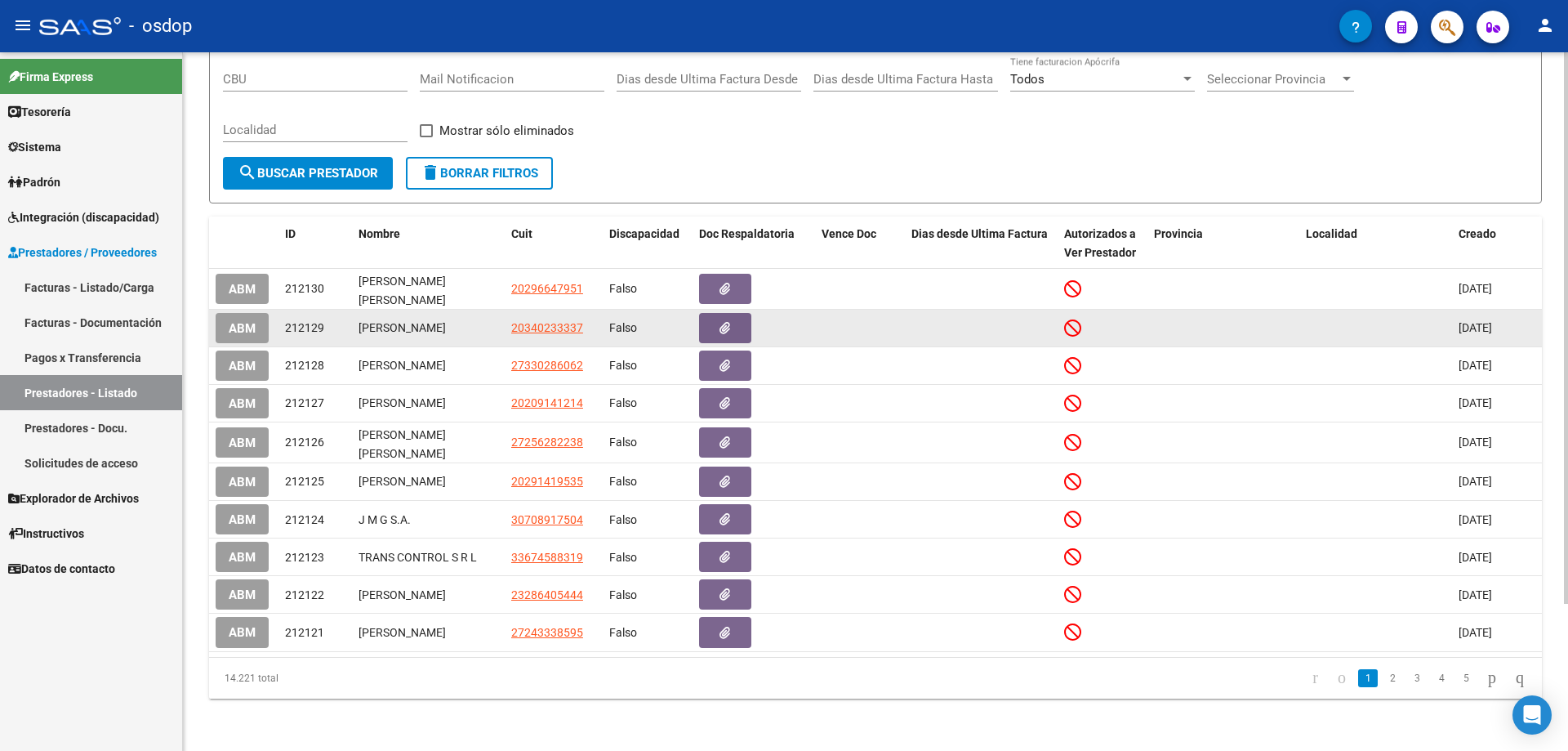
scroll to position [0, 0]
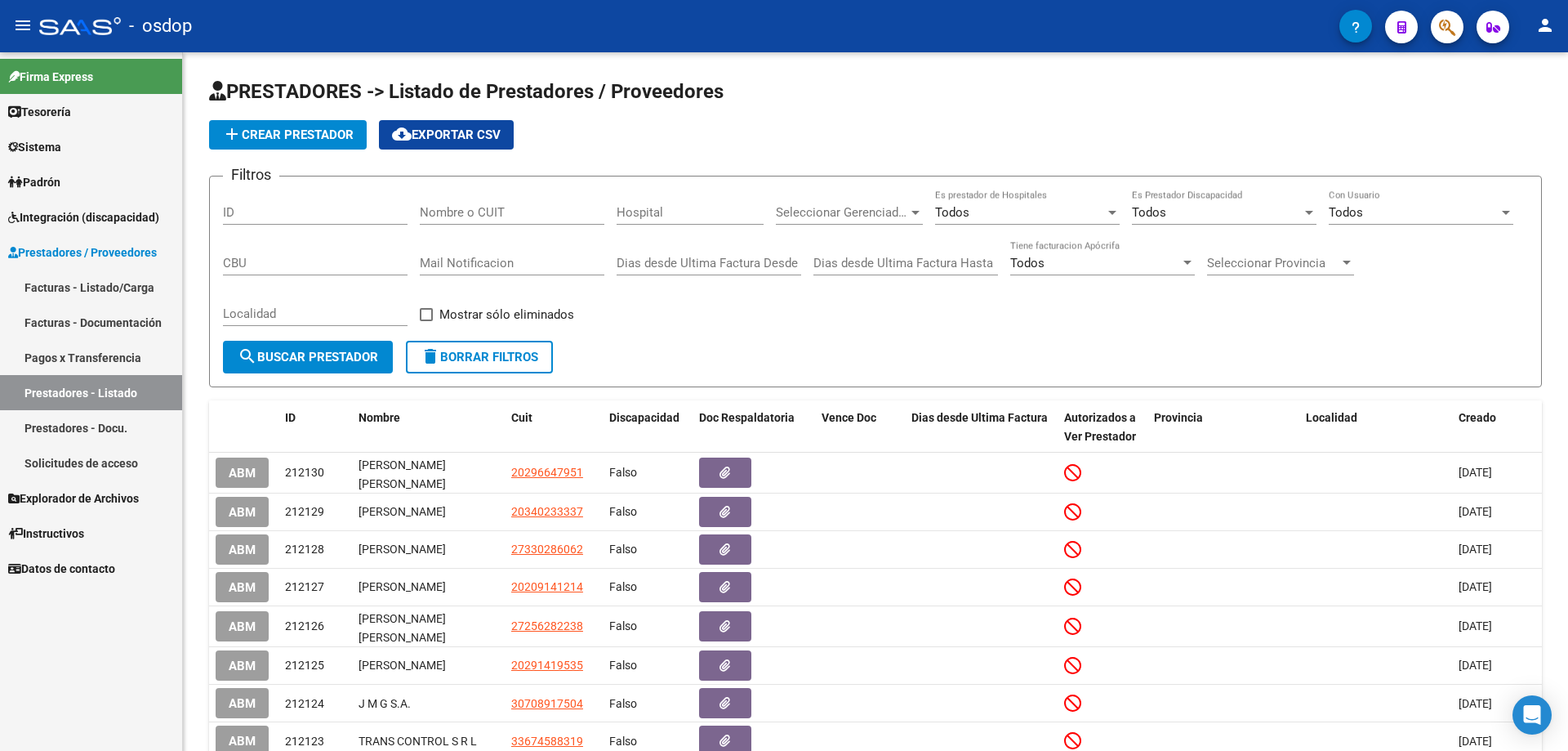
click at [76, 469] on link "Solicitudes de acceso" at bounding box center [91, 463] width 182 height 35
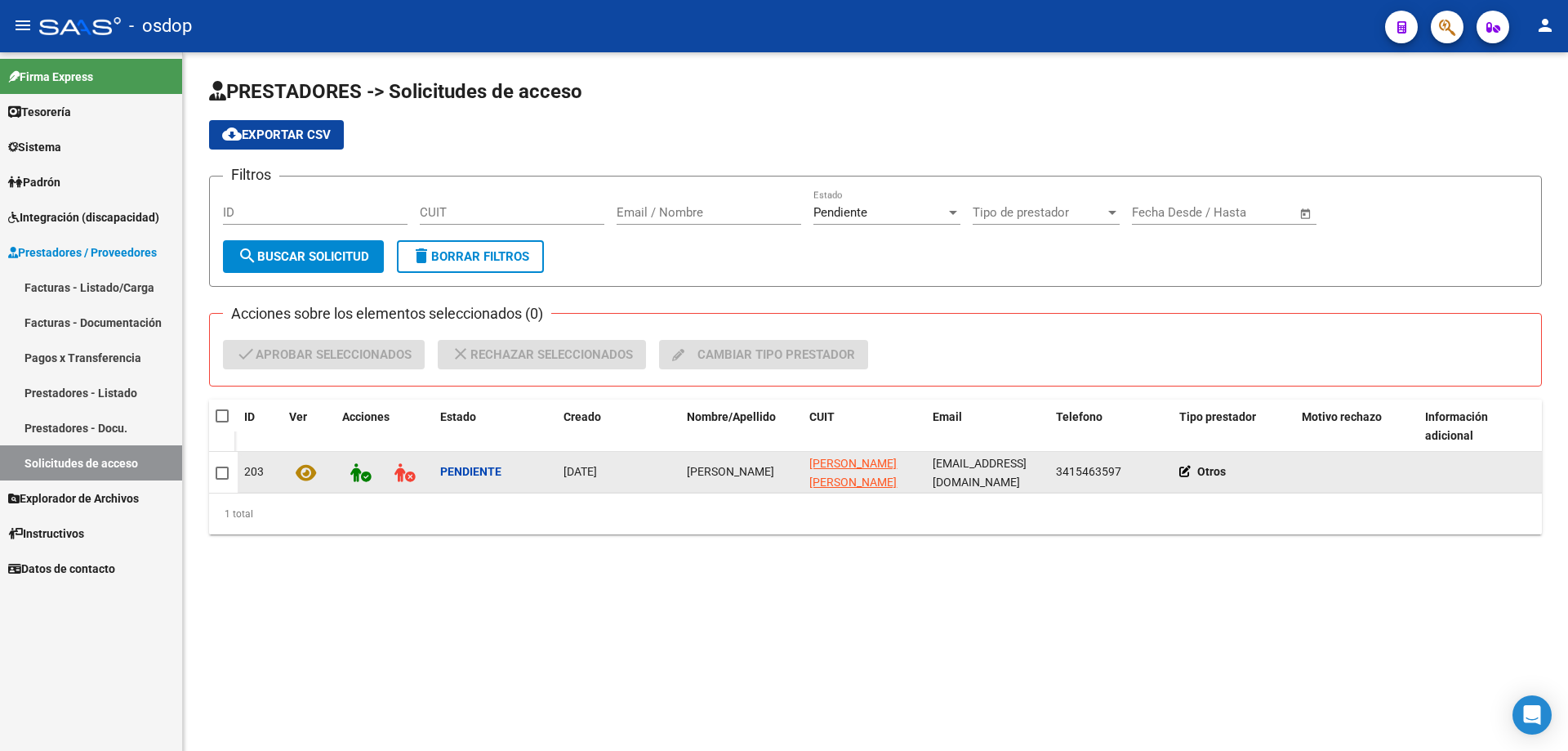
click at [300, 478] on icon at bounding box center [305, 472] width 20 height 18
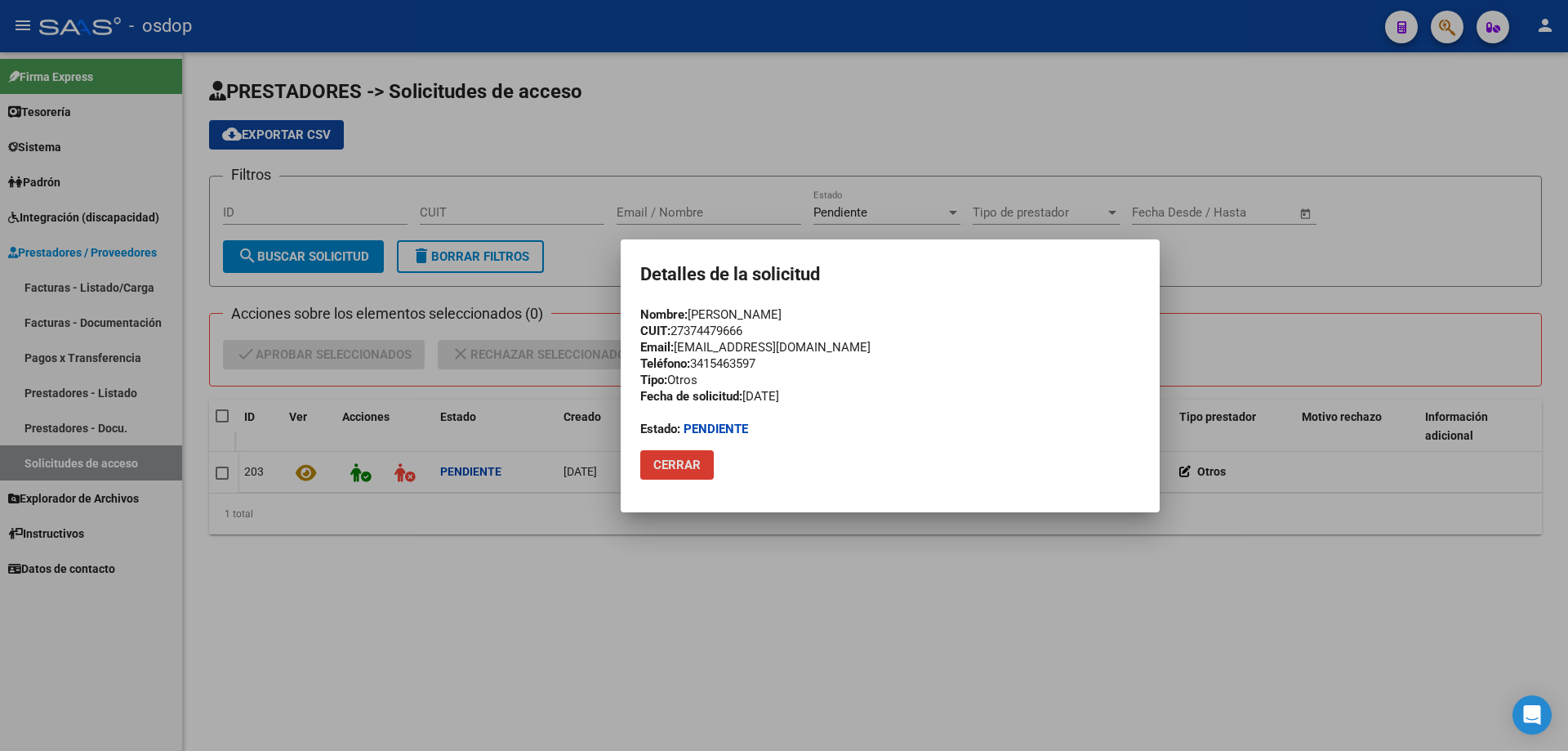
click at [577, 532] on div at bounding box center [784, 376] width 1568 height 751
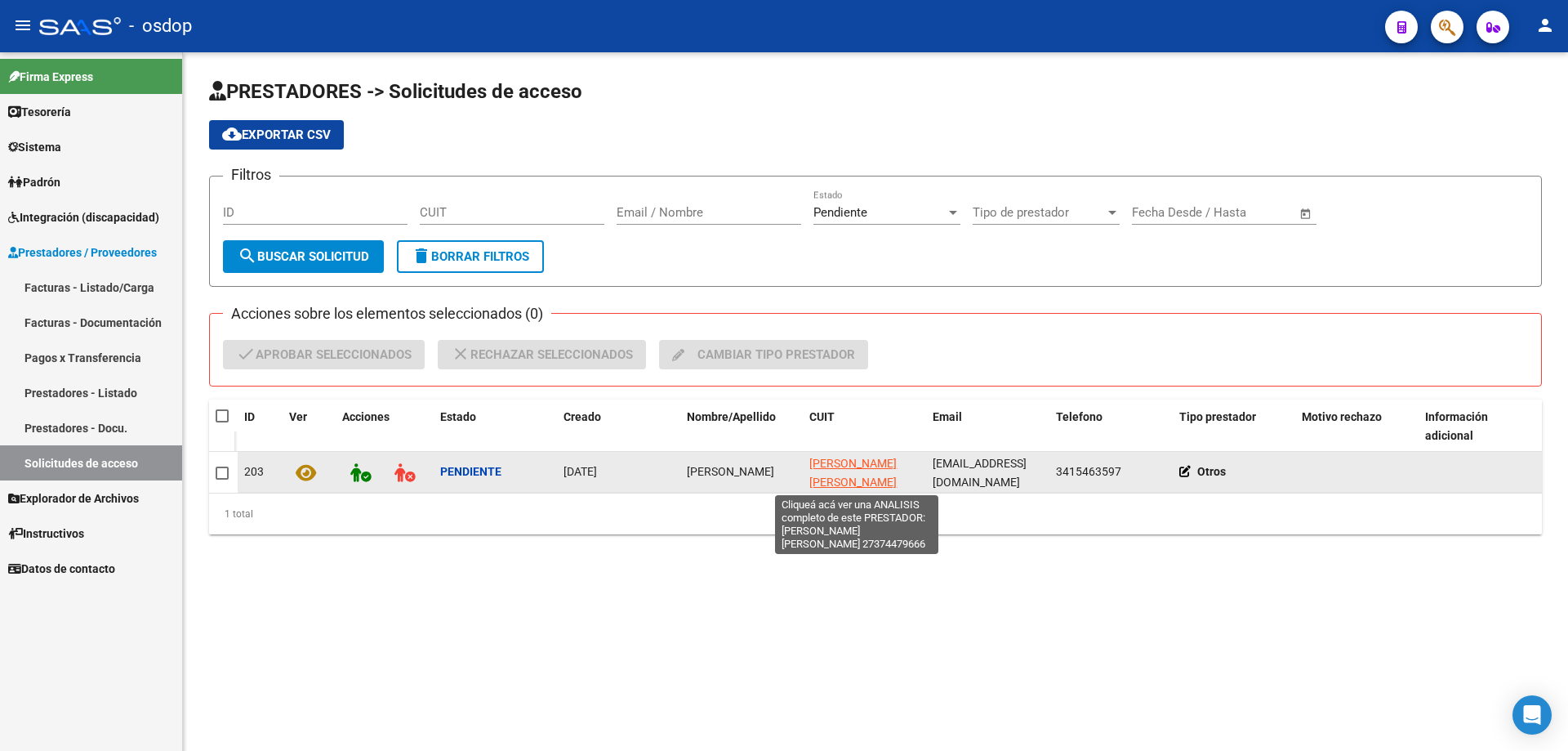
click at [830, 463] on span "[PERSON_NAME] [PERSON_NAME]" at bounding box center [853, 473] width 87 height 32
type textarea "27374479666"
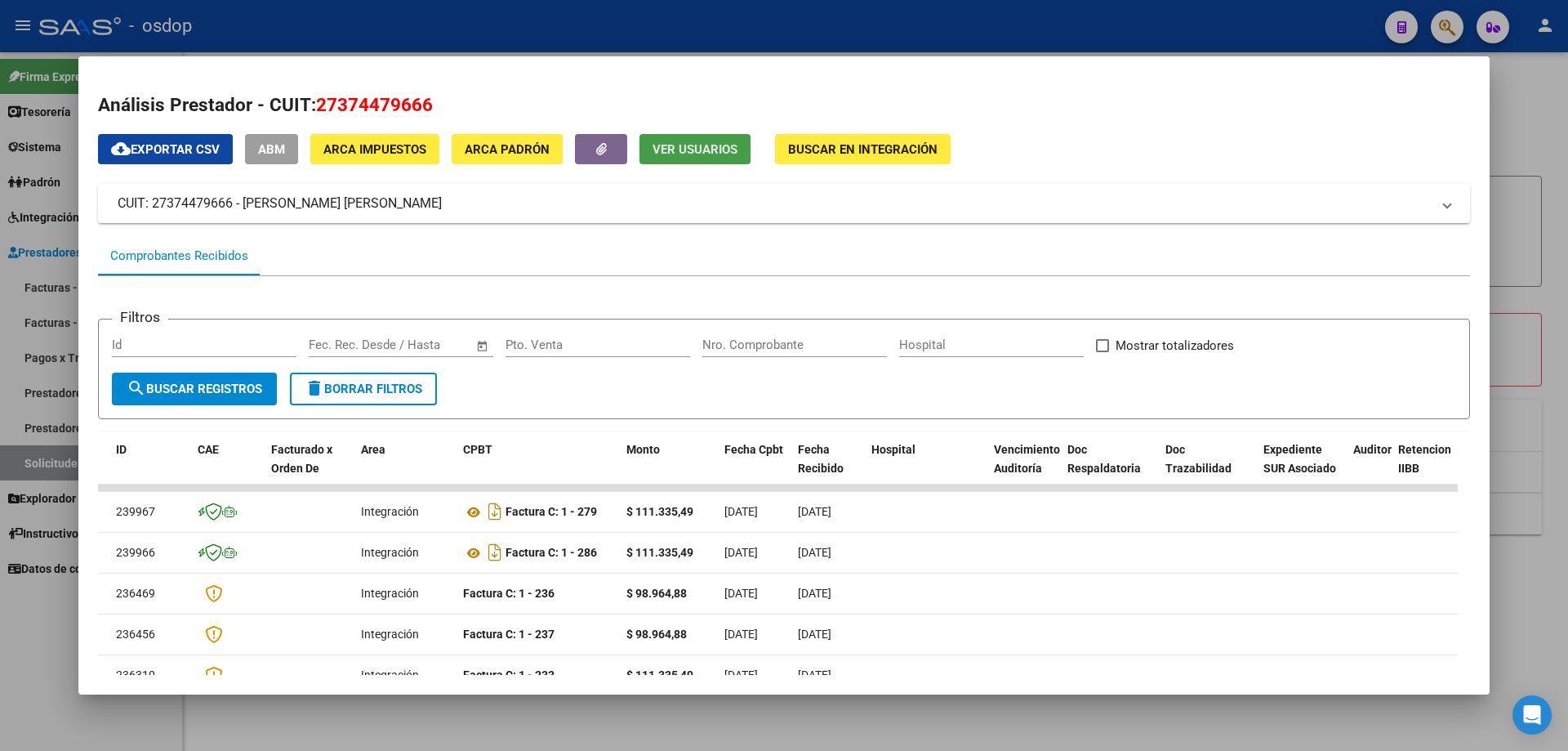
click at [717, 151] on span "Ver Usuarios" at bounding box center [695, 149] width 85 height 15
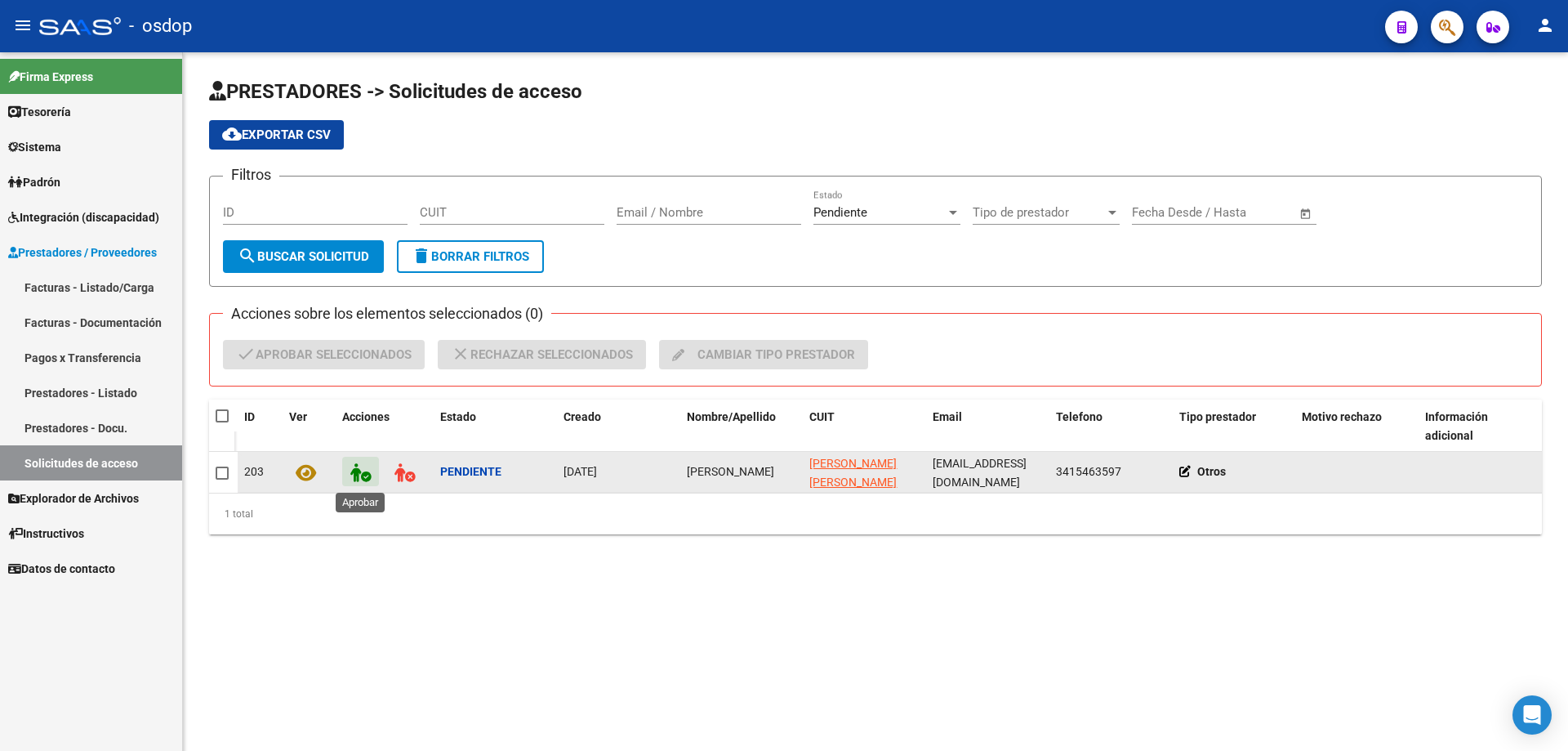
click at [356, 472] on icon at bounding box center [360, 472] width 20 height 18
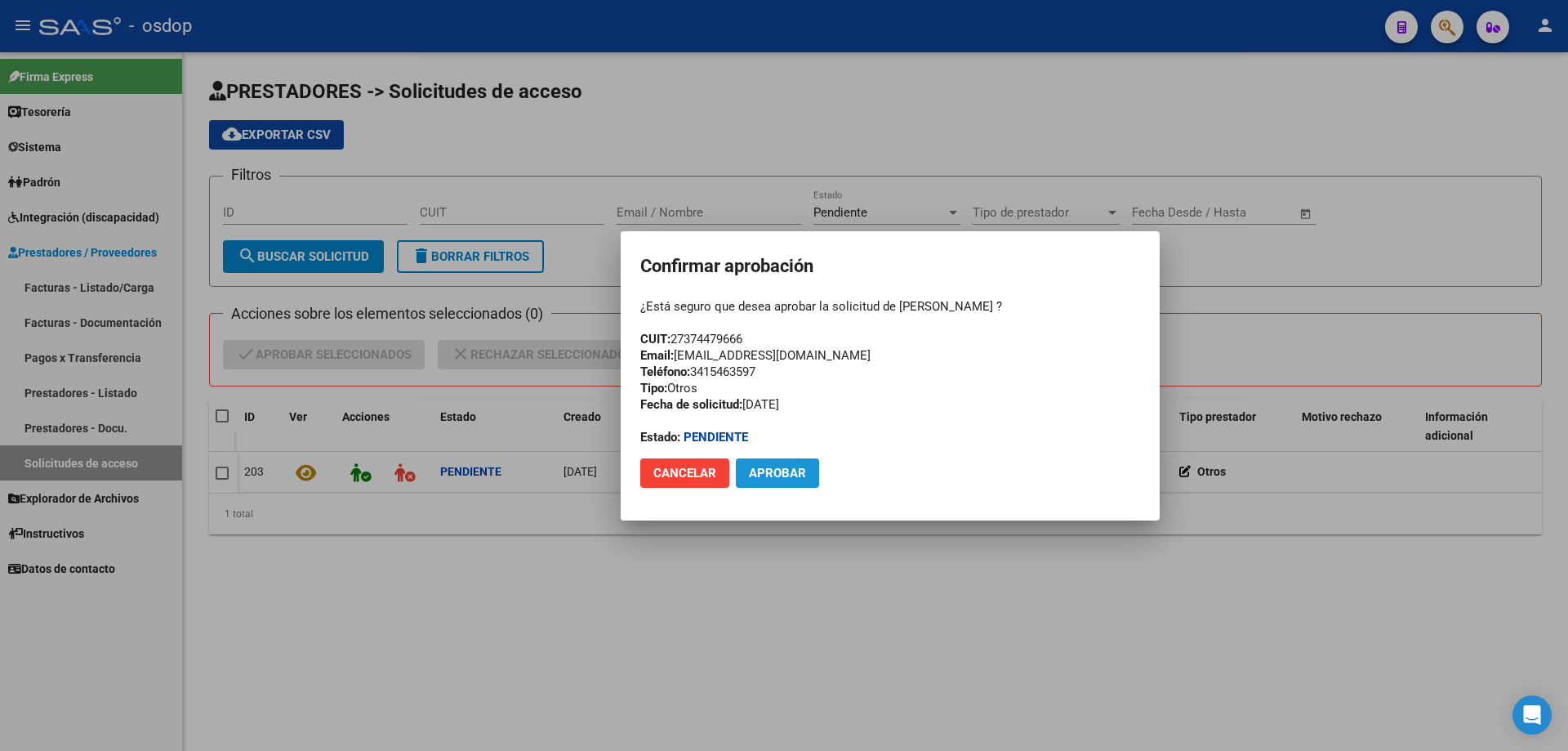
click at [780, 467] on span "Aprobar" at bounding box center [777, 473] width 57 height 15
